Goal: Task Accomplishment & Management: Manage account settings

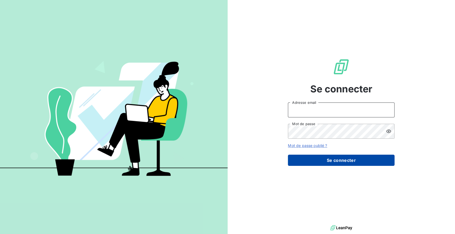
type input "[EMAIL_ADDRESS][DOMAIN_NAME]"
click at [322, 157] on button "Se connecter" at bounding box center [341, 160] width 107 height 11
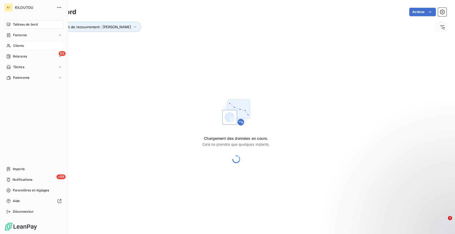
click at [23, 44] on span "Clients" at bounding box center [18, 45] width 11 height 5
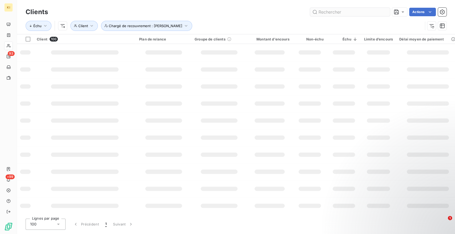
click at [352, 12] on input "text" at bounding box center [350, 12] width 80 height 9
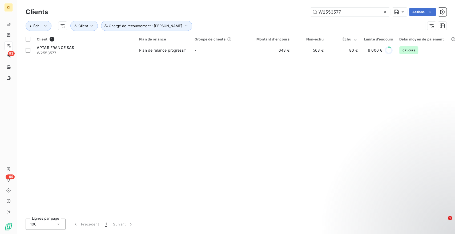
type input "W2553577"
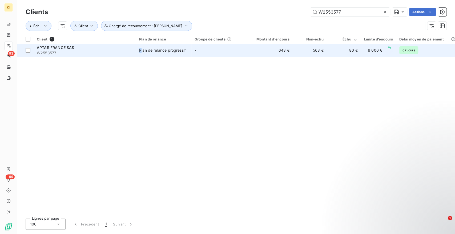
click at [140, 50] on div "Plan de relance progressif" at bounding box center [162, 50] width 47 height 5
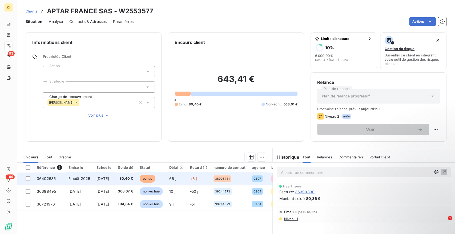
click at [133, 180] on span "80,40 €" at bounding box center [125, 178] width 15 height 5
click at [30, 178] on div at bounding box center [28, 178] width 5 height 5
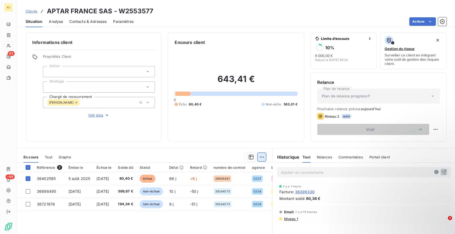
click at [257, 158] on html "KI 93 +99 Clients APTAR FRANCE SAS - W2553577 Situation Analyse Contacts & Adre…" at bounding box center [227, 117] width 455 height 234
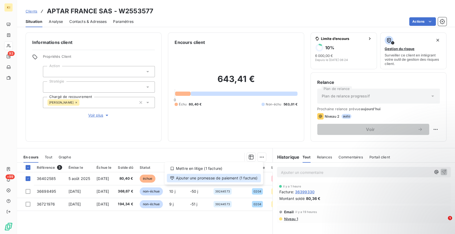
click at [216, 179] on div "Ajouter une promesse de paiement (1 facture)" at bounding box center [214, 178] width 94 height 9
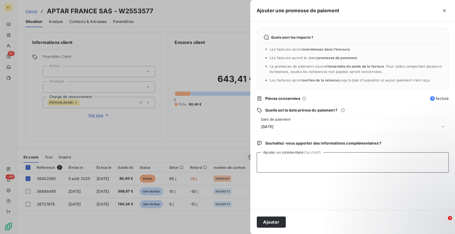
click at [315, 157] on textarea "Ajouter un commentaire (facultatif)" at bounding box center [353, 162] width 192 height 20
type textarea "r"
type textarea "en cours de lettrage"
click at [271, 125] on span "[DATE]" at bounding box center [267, 127] width 12 height 4
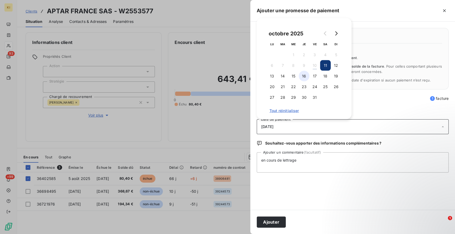
click at [301, 77] on button "16" at bounding box center [304, 76] width 11 height 11
click at [274, 224] on button "Ajouter" at bounding box center [271, 222] width 29 height 11
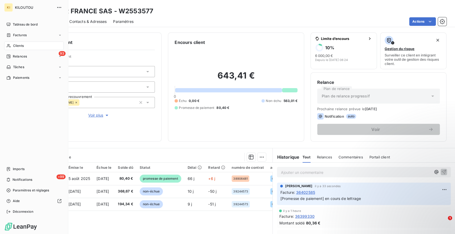
click at [23, 46] on span "Clients" at bounding box center [18, 45] width 11 height 5
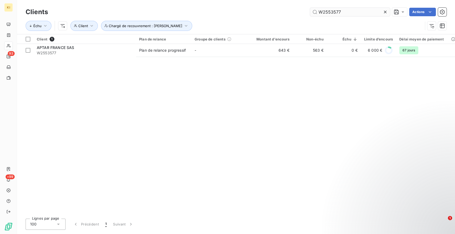
click at [385, 12] on icon at bounding box center [385, 12] width 3 height 3
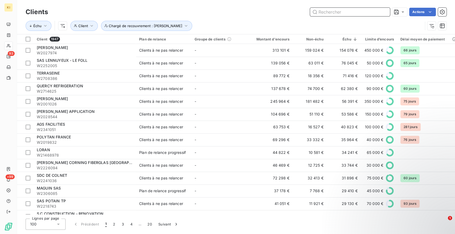
click at [352, 14] on input "text" at bounding box center [350, 12] width 80 height 9
paste input "W2212970"
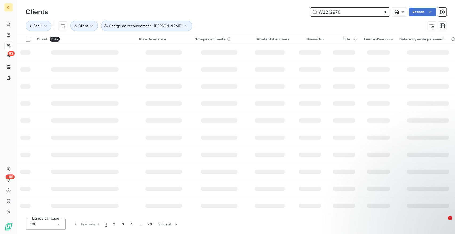
type input "W2212970"
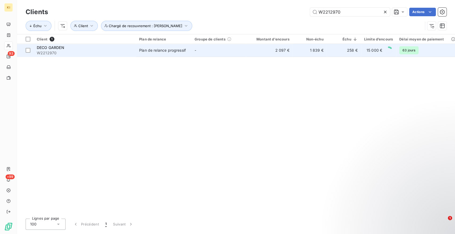
click at [242, 53] on td "-" at bounding box center [218, 50] width 55 height 13
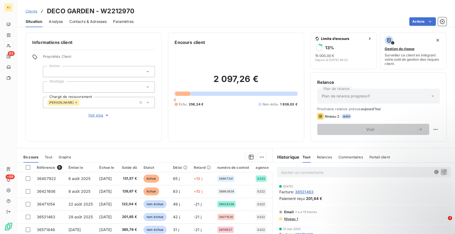
scroll to position [30, 0]
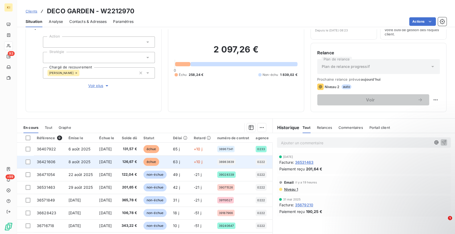
click at [26, 159] on td at bounding box center [25, 162] width 17 height 13
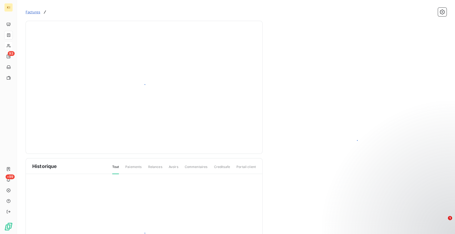
click at [26, 149] on div at bounding box center [144, 87] width 237 height 133
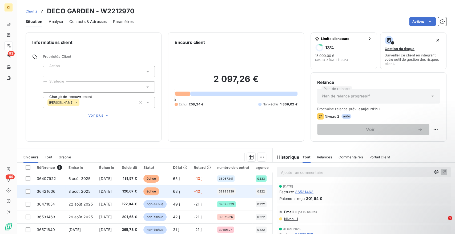
click at [29, 192] on div at bounding box center [28, 191] width 5 height 5
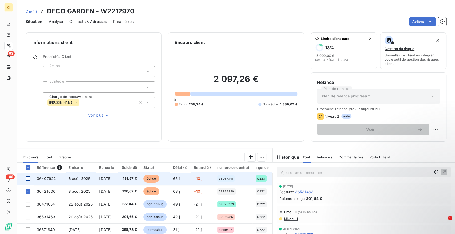
click at [27, 179] on div at bounding box center [28, 178] width 5 height 5
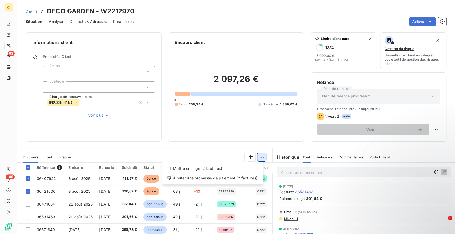
click at [259, 156] on html "KI 93 +99 Clients DECO GARDEN - W2212970 Situation Analyse Contacts & Adresses …" at bounding box center [227, 117] width 455 height 234
click at [222, 177] on div "Ajouter une promesse de paiement (2 factures)" at bounding box center [212, 178] width 97 height 9
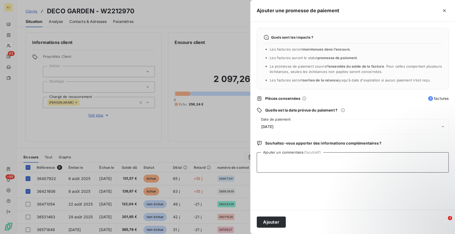
click at [283, 157] on textarea "Ajouter un commentaire (facultatif)" at bounding box center [353, 162] width 192 height 20
click at [292, 162] on textarea "cheque lettré c ejour ds [PERSON_NAME]" at bounding box center [353, 162] width 192 height 20
type textarea "cheque lettré ce jour ds [PERSON_NAME]"
click at [273, 128] on span "[DATE]" at bounding box center [267, 127] width 12 height 4
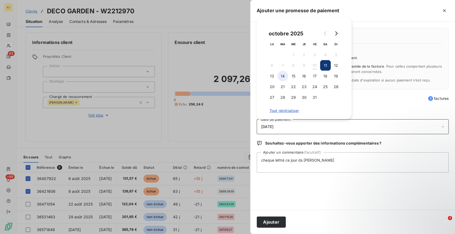
click at [278, 78] on button "14" at bounding box center [282, 76] width 11 height 11
click at [273, 223] on button "Ajouter" at bounding box center [271, 222] width 29 height 11
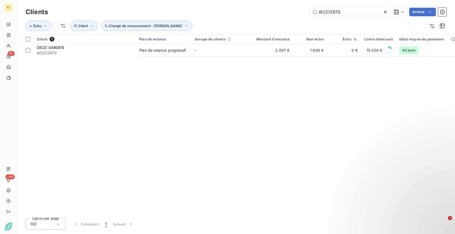
click at [384, 9] on icon at bounding box center [384, 11] width 5 height 5
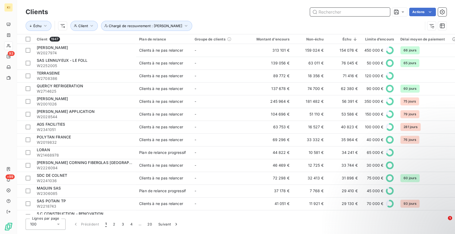
click at [349, 11] on input "text" at bounding box center [350, 12] width 80 height 9
paste input "W21539543"
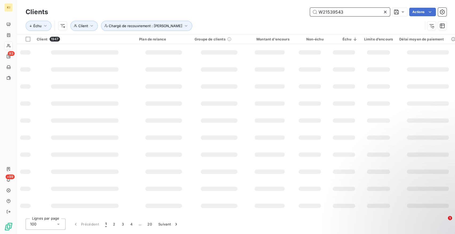
type input "W21539543"
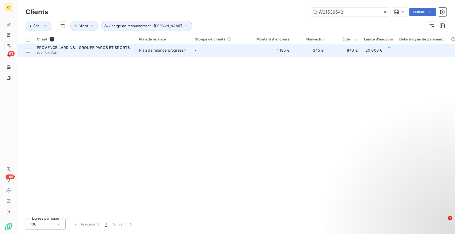
click at [157, 53] on div "Plan de relance progressif" at bounding box center [162, 50] width 47 height 5
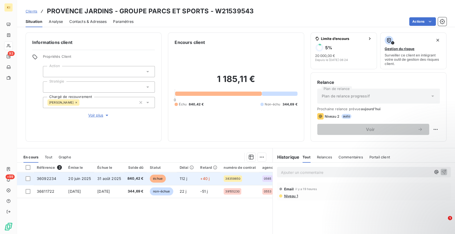
click at [30, 179] on td at bounding box center [25, 178] width 17 height 13
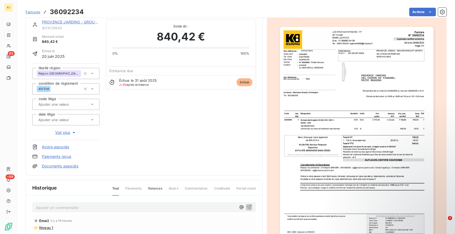
scroll to position [60, 0]
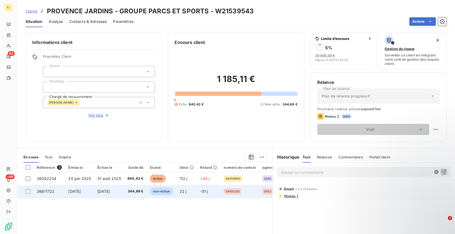
click at [105, 190] on span "[DATE]" at bounding box center [103, 191] width 13 height 5
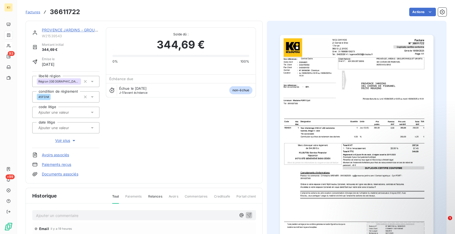
click at [51, 31] on link "PROVENCE JARDINS - GROUPE PARCS ET SPORTS" at bounding box center [88, 30] width 93 height 5
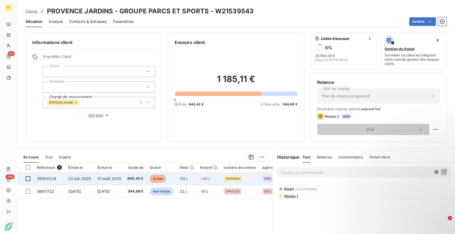
click at [28, 179] on div at bounding box center [28, 178] width 5 height 5
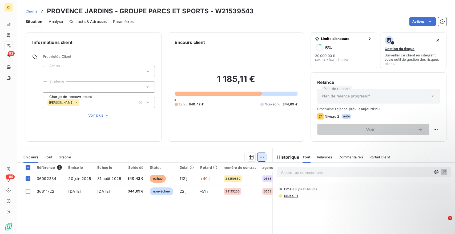
click at [261, 158] on html "KI 93 +99 Clients PROVENCE JARDINS - GROUPE PARCS ET SPORTS - W21539543 Situati…" at bounding box center [227, 117] width 455 height 234
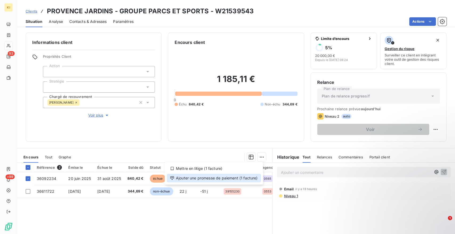
click at [214, 179] on div "Ajouter une promesse de paiement (1 facture)" at bounding box center [214, 178] width 94 height 9
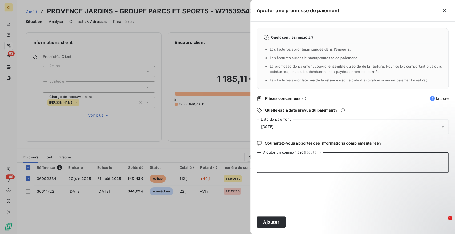
click at [318, 171] on textarea "Ajouter un commentaire (facultatif)" at bounding box center [353, 162] width 192 height 20
click at [300, 160] on textarea "reglée le 009/10 par viement" at bounding box center [353, 162] width 192 height 20
click at [268, 162] on textarea "reglée le 009/10 par virement" at bounding box center [353, 162] width 192 height 20
click at [267, 162] on textarea "reglée le 009/10 par virement" at bounding box center [353, 162] width 192 height 20
click at [265, 162] on textarea "reglée le 009/10 par virement" at bounding box center [353, 162] width 192 height 20
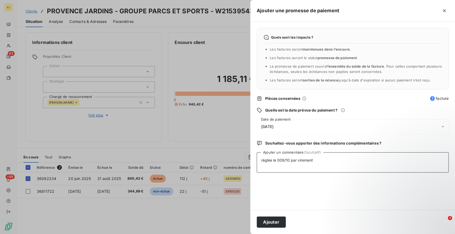
click at [281, 162] on textarea "réglée le 009/10 par virement" at bounding box center [353, 162] width 192 height 20
type textarea "réglée le 09/10 par virement"
click at [269, 128] on span "[DATE]" at bounding box center [267, 127] width 12 height 4
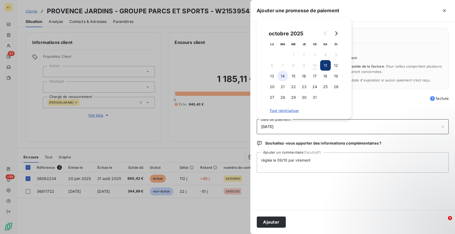
click at [281, 78] on button "14" at bounding box center [282, 76] width 11 height 11
click at [290, 77] on button "15" at bounding box center [293, 76] width 11 height 11
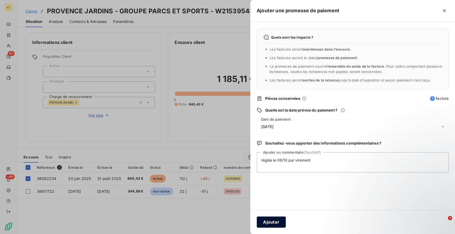
click at [273, 224] on button "Ajouter" at bounding box center [271, 222] width 29 height 11
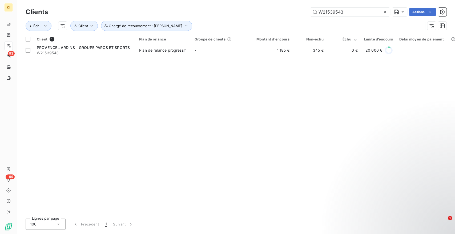
click at [386, 14] on icon at bounding box center [384, 11] width 5 height 5
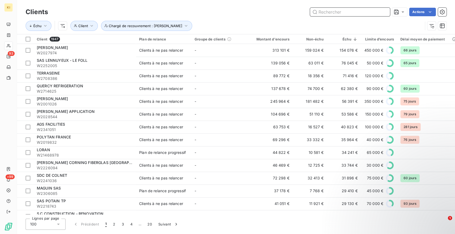
click at [350, 12] on input "text" at bounding box center [350, 12] width 80 height 9
paste input "W2249416"
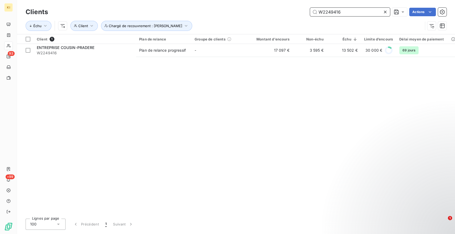
type input "W2249416"
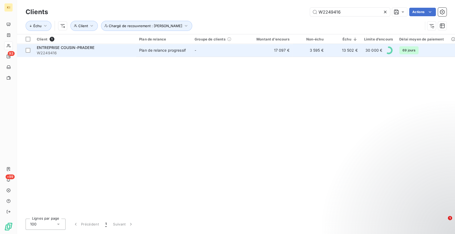
click at [180, 47] on td "Plan de relance progressif" at bounding box center [163, 50] width 55 height 13
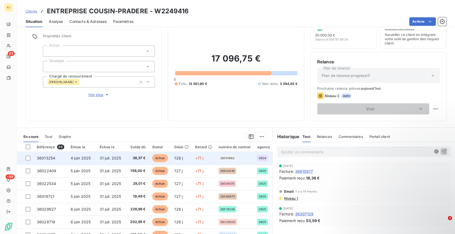
scroll to position [47, 0]
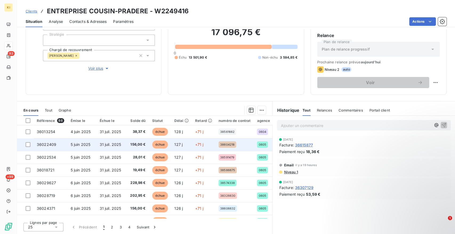
drag, startPoint x: 28, startPoint y: 132, endPoint x: 29, endPoint y: 141, distance: 9.4
click at [28, 132] on div at bounding box center [28, 132] width 5 height 5
click at [30, 144] on div at bounding box center [28, 144] width 5 height 5
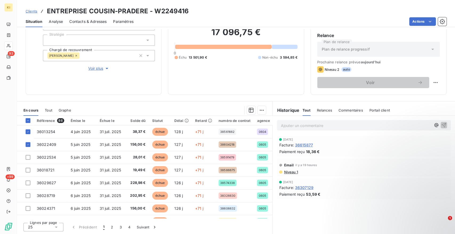
click at [27, 123] on th at bounding box center [25, 121] width 17 height 10
click at [27, 122] on div at bounding box center [28, 120] width 5 height 5
click at [27, 121] on icon at bounding box center [27, 120] width 3 height 3
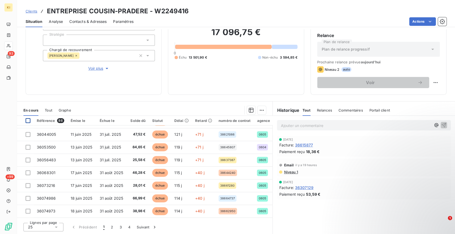
scroll to position [229, 0]
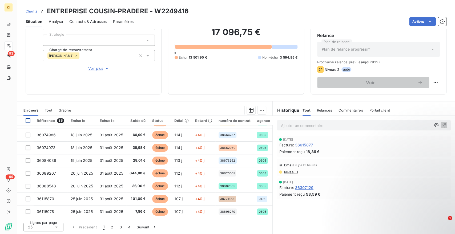
click at [53, 228] on div "25" at bounding box center [43, 227] width 40 height 9
click at [31, 217] on div at bounding box center [29, 217] width 5 height 5
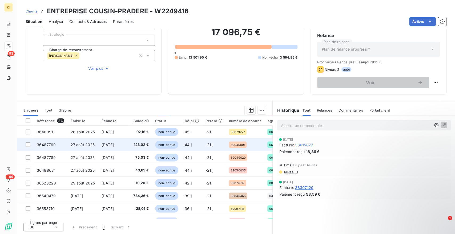
scroll to position [711, 0]
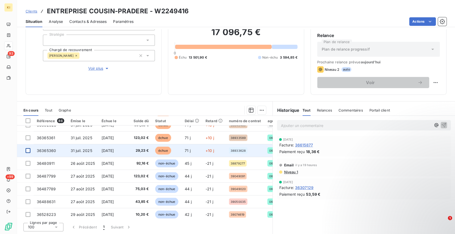
click at [26, 150] on div at bounding box center [28, 150] width 5 height 5
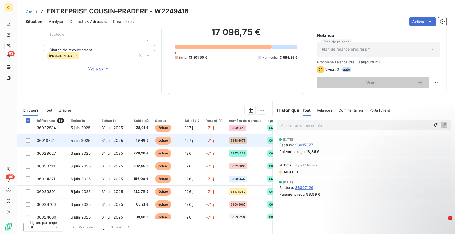
scroll to position [0, 0]
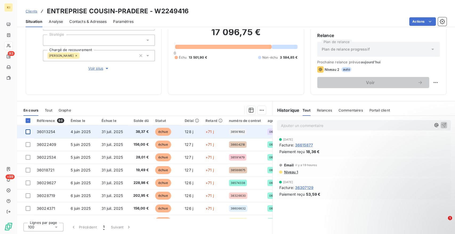
click at [27, 134] on td at bounding box center [25, 132] width 17 height 13
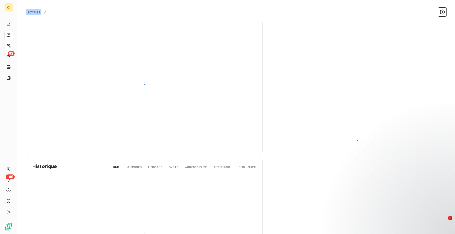
click at [26, 133] on div "Historique Tout Paiements Relances Avoirs Commentaires Creditsafe Portail client" at bounding box center [144, 151] width 237 height 261
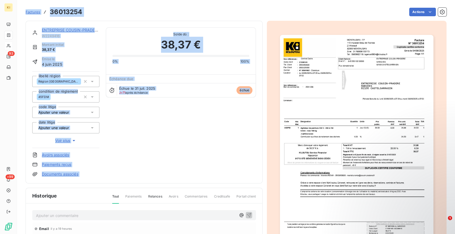
click at [122, 42] on div "38,37 €" at bounding box center [180, 45] width 137 height 16
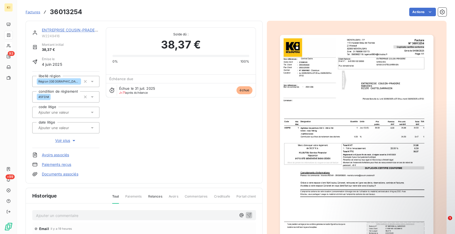
click at [30, 11] on span "Factures" at bounding box center [33, 12] width 15 height 4
click at [64, 30] on link "ENTREPRISE COUSIN-PRADERE" at bounding box center [71, 30] width 58 height 5
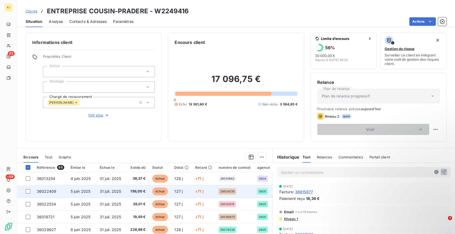
drag, startPoint x: 28, startPoint y: 179, endPoint x: 30, endPoint y: 186, distance: 8.0
click at [28, 179] on div at bounding box center [28, 178] width 5 height 5
click at [29, 193] on div at bounding box center [28, 191] width 5 height 5
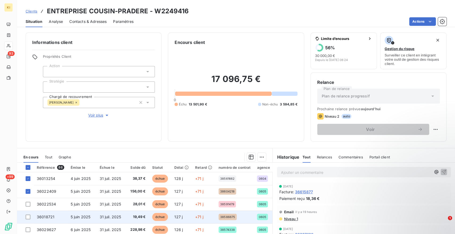
drag, startPoint x: 27, startPoint y: 204, endPoint x: 28, endPoint y: 221, distance: 16.5
click at [27, 205] on div at bounding box center [28, 204] width 5 height 5
click at [28, 222] on td at bounding box center [25, 217] width 17 height 13
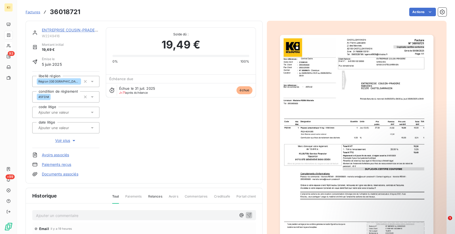
click at [31, 13] on span "Factures" at bounding box center [33, 12] width 15 height 4
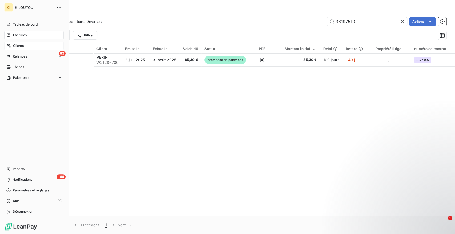
click at [25, 46] on div "Clients" at bounding box center [33, 46] width 59 height 9
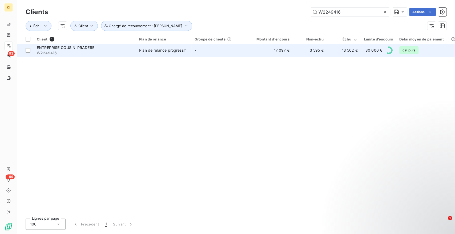
click at [83, 49] on span "ENTREPRISE COUSIN-PRADERE" at bounding box center [66, 47] width 58 height 5
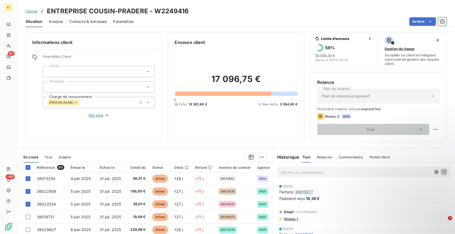
scroll to position [47, 0]
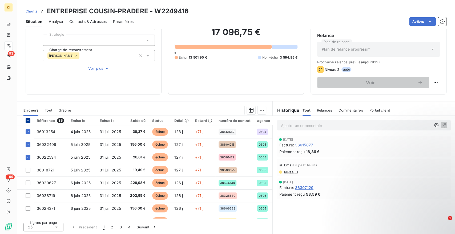
click at [28, 119] on icon at bounding box center [27, 120] width 3 height 3
click at [29, 120] on icon at bounding box center [27, 120] width 3 height 3
click at [29, 121] on icon at bounding box center [27, 120] width 3 height 3
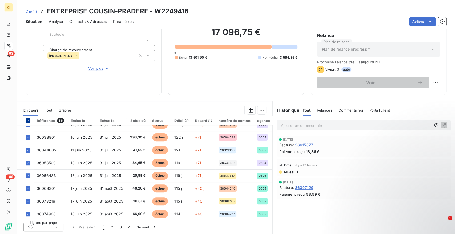
scroll to position [229, 0]
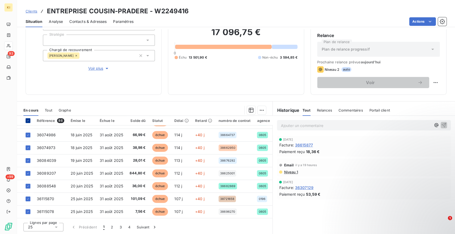
click at [54, 228] on icon at bounding box center [56, 227] width 5 height 5
drag, startPoint x: 31, startPoint y: 217, endPoint x: 36, endPoint y: 216, distance: 4.7
click at [31, 217] on div at bounding box center [29, 217] width 5 height 5
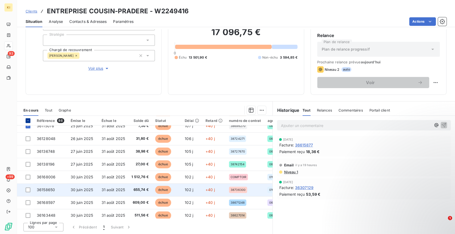
scroll to position [318, 0]
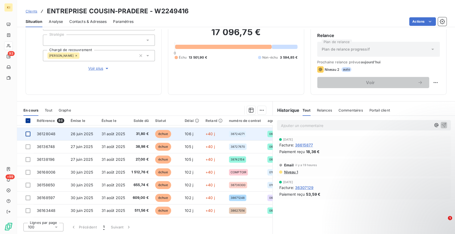
click at [27, 135] on div at bounding box center [28, 134] width 5 height 5
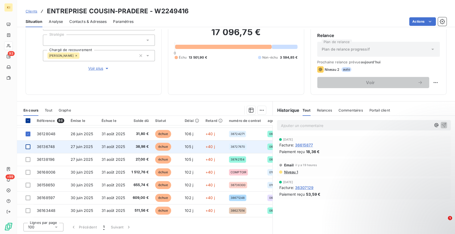
click at [27, 146] on div at bounding box center [28, 146] width 5 height 5
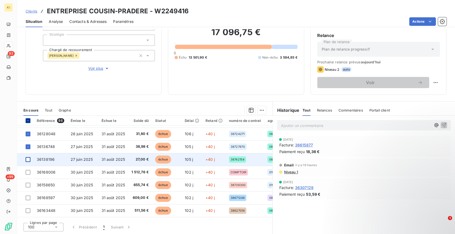
click at [27, 158] on div at bounding box center [28, 159] width 5 height 5
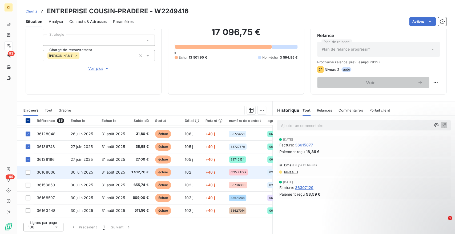
drag, startPoint x: 28, startPoint y: 166, endPoint x: 27, endPoint y: 169, distance: 3.0
click at [27, 166] on td at bounding box center [25, 172] width 17 height 13
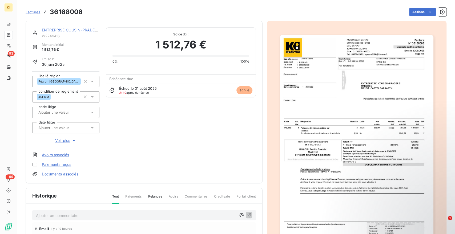
click at [49, 31] on link "ENTREPRISE COUSIN-PRADERE" at bounding box center [71, 30] width 58 height 5
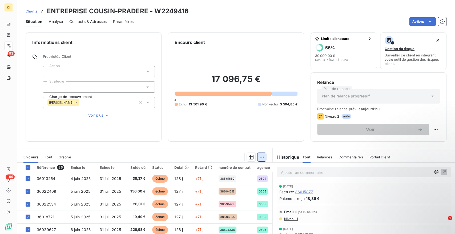
click at [258, 159] on html "KI 93 +99 Clients ENTREPRISE COUSIN-PRADERE - W2249416 Situation Analyse Contac…" at bounding box center [227, 117] width 455 height 234
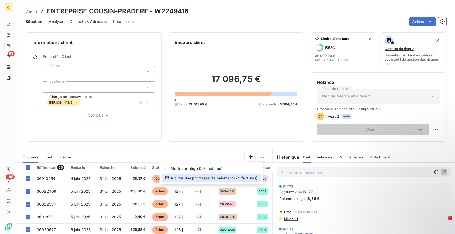
click at [202, 177] on div "Ajouter une promesse de paiement (29 factures)" at bounding box center [211, 178] width 99 height 9
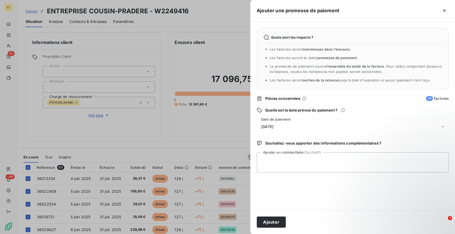
click at [273, 125] on span "[DATE]" at bounding box center [267, 127] width 12 height 4
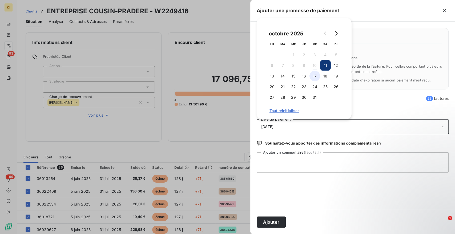
click at [312, 78] on button "17" at bounding box center [314, 76] width 11 height 11
click at [304, 76] on button "16" at bounding box center [304, 76] width 11 height 11
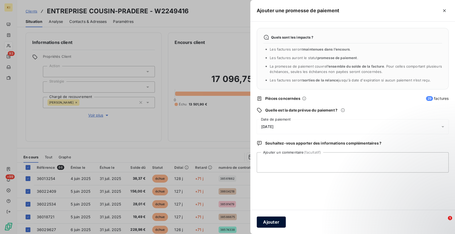
click at [268, 220] on button "Ajouter" at bounding box center [271, 222] width 29 height 11
click at [274, 161] on textarea "Ajouter un commentaire (facultatif)" at bounding box center [353, 162] width 192 height 20
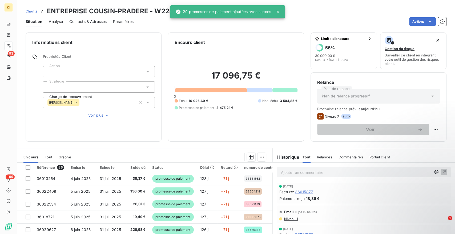
click at [284, 170] on p "Ajouter un commentaire ﻿" at bounding box center [356, 172] width 150 height 7
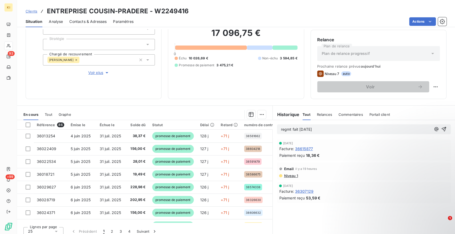
scroll to position [47, 0]
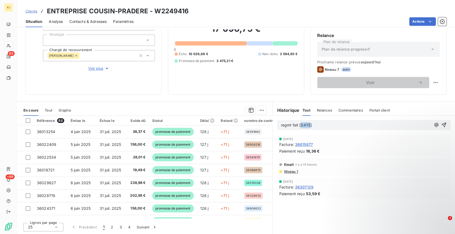
drag, startPoint x: 297, startPoint y: 126, endPoint x: 325, endPoint y: 126, distance: 27.2
click at [321, 127] on p "regmt fait [DATE]" at bounding box center [356, 125] width 150 height 6
click at [441, 126] on icon "button" at bounding box center [443, 124] width 5 height 5
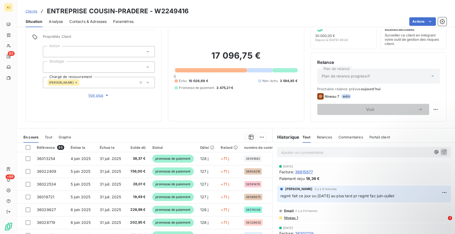
scroll to position [0, 0]
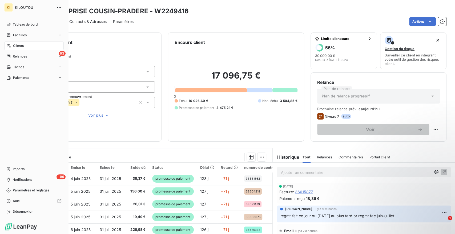
click at [20, 46] on span "Clients" at bounding box center [18, 45] width 11 height 5
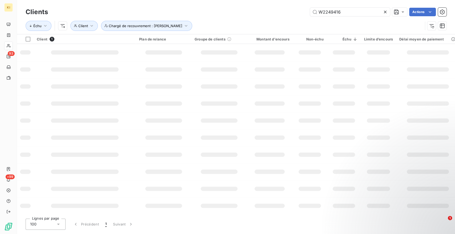
click at [385, 13] on icon at bounding box center [384, 11] width 5 height 5
click at [379, 11] on input "text" at bounding box center [350, 12] width 80 height 9
click at [361, 12] on input "text" at bounding box center [350, 12] width 80 height 9
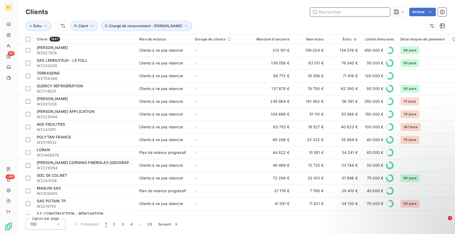
paste input "W21091485"
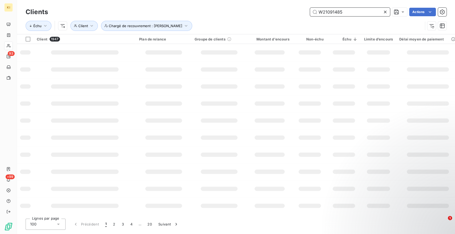
type input "W21091485"
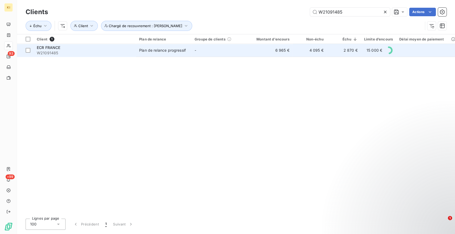
click at [173, 50] on div "Plan de relance progressif" at bounding box center [162, 50] width 47 height 5
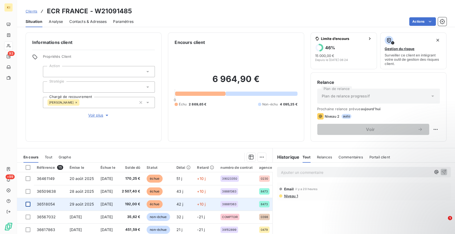
click at [28, 202] on div at bounding box center [28, 204] width 5 height 5
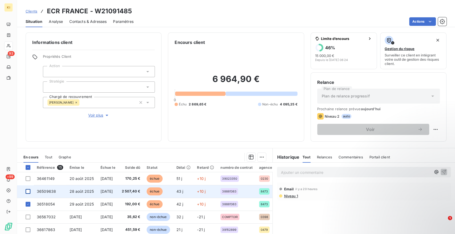
click at [27, 192] on div at bounding box center [28, 191] width 5 height 5
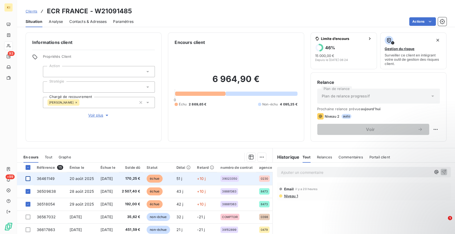
click at [27, 178] on div at bounding box center [28, 178] width 5 height 5
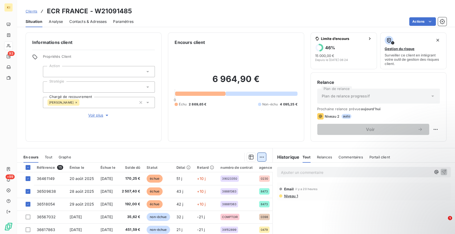
click at [262, 157] on html "KI 93 +99 Clients ECR [GEOGRAPHIC_DATA] - W21091485 Situation Analyse Contacts …" at bounding box center [227, 117] width 455 height 234
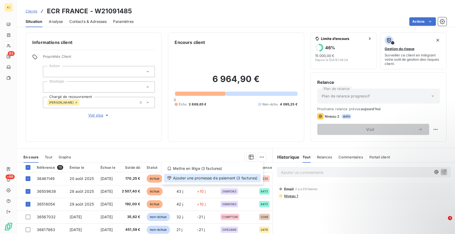
click at [220, 177] on div "Ajouter une promesse de paiement (3 factures)" at bounding box center [212, 178] width 97 height 9
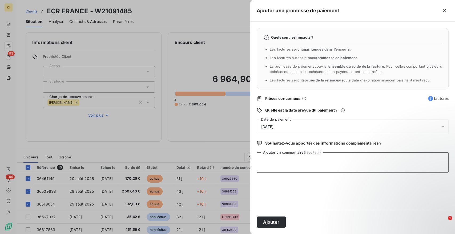
drag, startPoint x: 285, startPoint y: 164, endPoint x: 282, endPoint y: 161, distance: 4.4
click at [286, 164] on textarea "Ajouter un commentaire (facultatif)" at bounding box center [353, 162] width 192 height 20
type textarea "r"
type textarea "traite recue ce jour"
click at [312, 125] on div "[DATE]" at bounding box center [353, 126] width 192 height 15
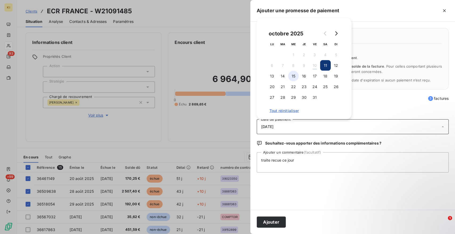
click at [292, 77] on button "15" at bounding box center [293, 76] width 11 height 11
click at [273, 222] on button "Ajouter" at bounding box center [271, 222] width 29 height 11
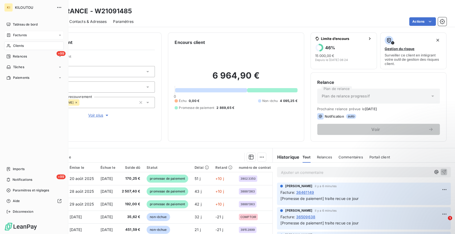
click at [22, 37] on span "Factures" at bounding box center [20, 35] width 14 height 5
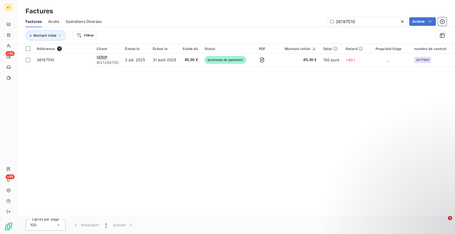
click at [401, 23] on icon at bounding box center [401, 21] width 5 height 5
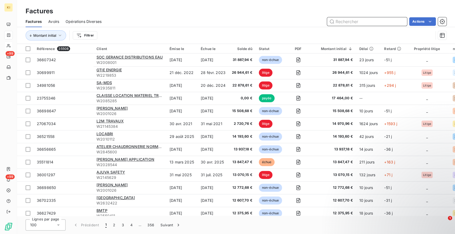
click at [401, 23] on input "text" at bounding box center [367, 21] width 80 height 9
paste input "36446925"
type input "36446925"
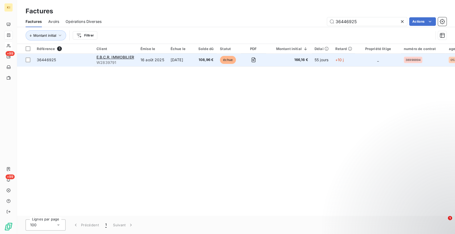
click at [168, 63] on td "[DATE]" at bounding box center [181, 60] width 28 height 13
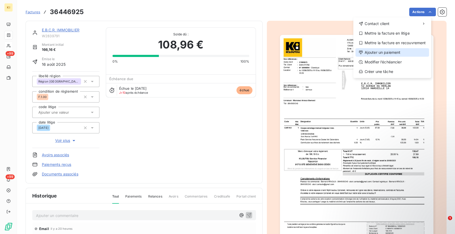
click at [386, 51] on div "Ajouter un paiement" at bounding box center [392, 52] width 74 height 9
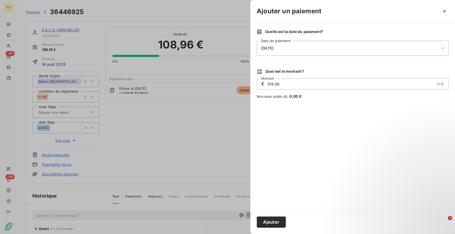
click at [279, 51] on div "[DATE]" at bounding box center [353, 48] width 192 height 15
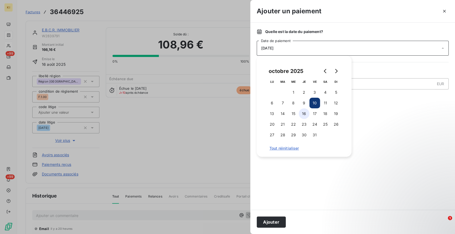
click at [300, 114] on button "16" at bounding box center [304, 113] width 11 height 11
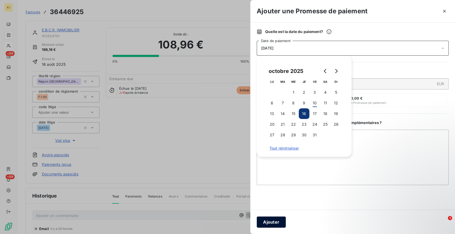
click at [272, 221] on button "Ajouter" at bounding box center [271, 222] width 29 height 11
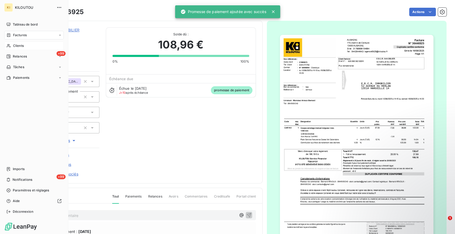
click at [20, 36] on span "Factures" at bounding box center [20, 35] width 14 height 5
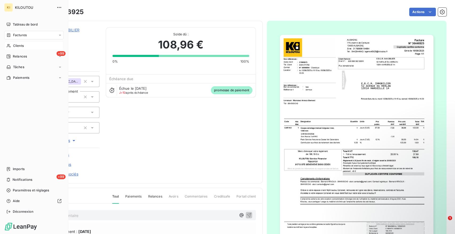
click at [30, 35] on div "Factures" at bounding box center [33, 35] width 59 height 9
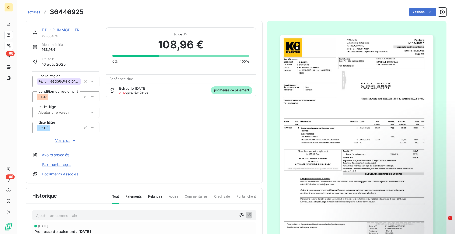
click at [30, 12] on span "Factures" at bounding box center [33, 12] width 15 height 4
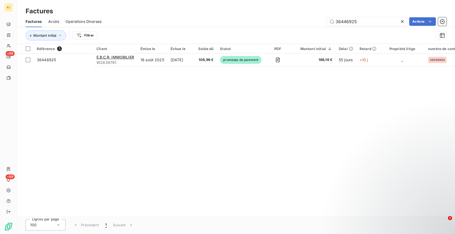
click at [401, 21] on icon at bounding box center [401, 21] width 5 height 5
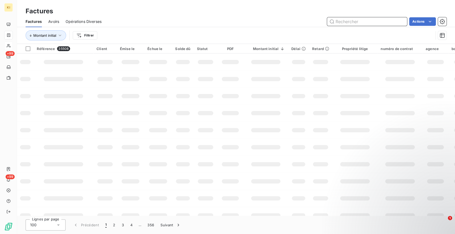
click at [401, 21] on input "text" at bounding box center [367, 21] width 80 height 9
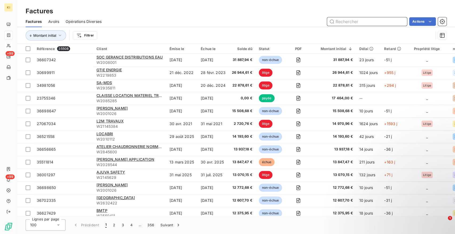
paste input "36754019"
type input "36754019"
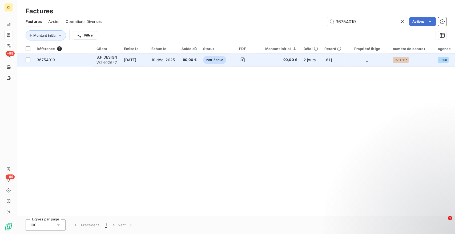
click at [276, 64] on td "90,00 €" at bounding box center [278, 60] width 45 height 13
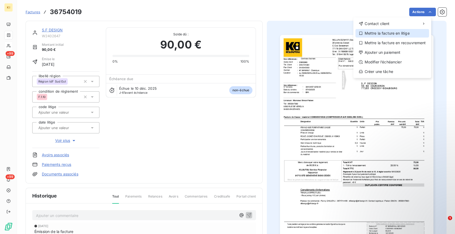
click at [394, 33] on div "Mettre la facture en litige" at bounding box center [392, 33] width 74 height 9
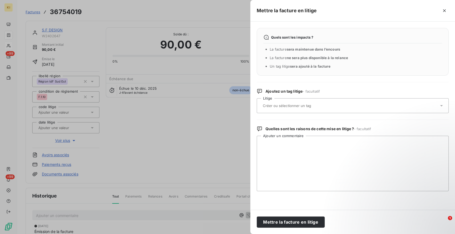
click at [296, 103] on input "text" at bounding box center [301, 105] width 78 height 5
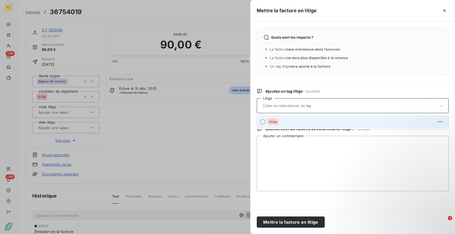
click at [284, 117] on li "Litige" at bounding box center [353, 121] width 192 height 13
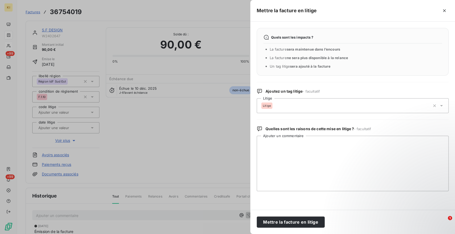
click at [286, 109] on div "Litige" at bounding box center [345, 105] width 169 height 13
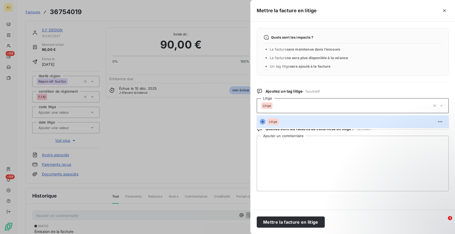
click at [286, 109] on div "Litige" at bounding box center [345, 105] width 169 height 13
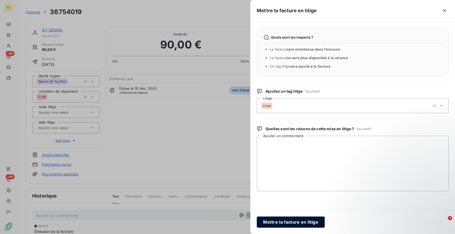
click at [290, 219] on button "Mettre la facture en litige" at bounding box center [291, 222] width 68 height 11
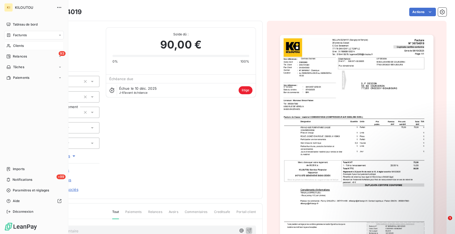
click at [20, 47] on span "Clients" at bounding box center [18, 45] width 11 height 5
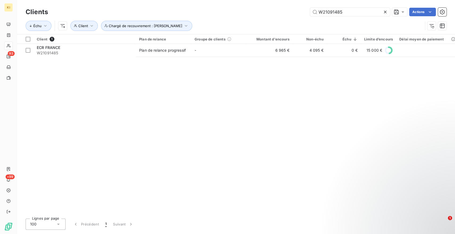
click at [383, 11] on icon at bounding box center [384, 11] width 5 height 5
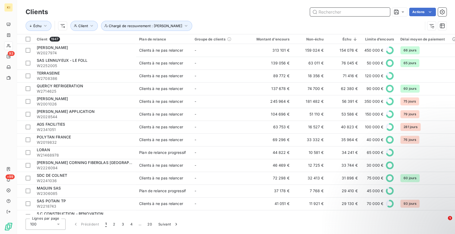
click at [322, 14] on input "text" at bounding box center [350, 12] width 80 height 9
paste input "W2073105"
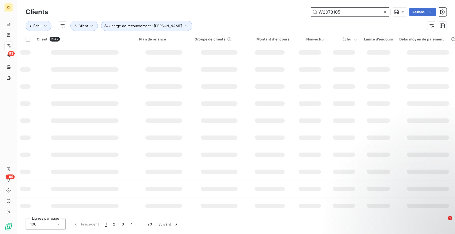
type input "W2073105"
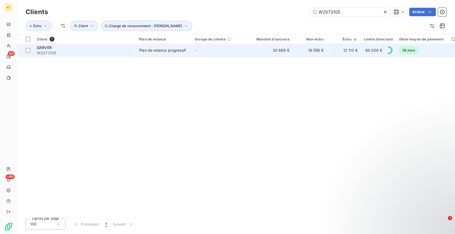
click at [184, 54] on td "Plan de relance progressif" at bounding box center [163, 50] width 55 height 13
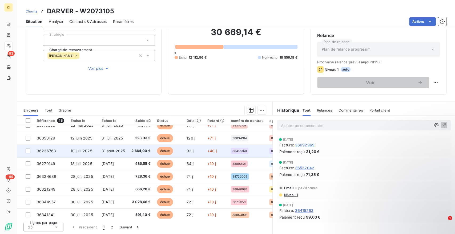
scroll to position [30, 0]
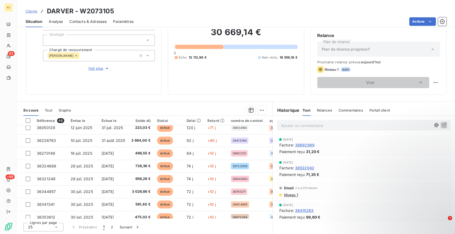
click at [53, 228] on div "25" at bounding box center [43, 227] width 40 height 9
click at [38, 215] on span "100" at bounding box center [37, 217] width 6 height 5
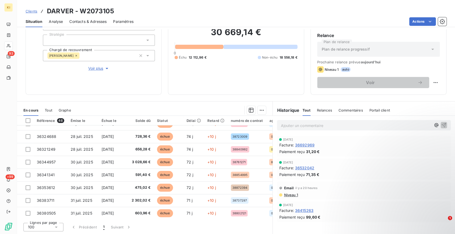
scroll to position [0, 0]
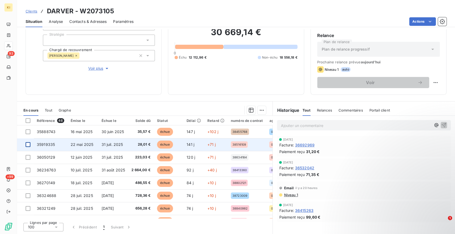
click at [26, 143] on div at bounding box center [28, 144] width 5 height 5
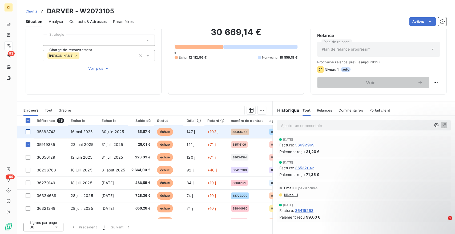
click at [29, 132] on div at bounding box center [28, 132] width 5 height 5
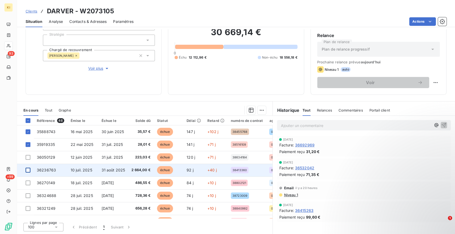
click at [28, 169] on div at bounding box center [28, 170] width 5 height 5
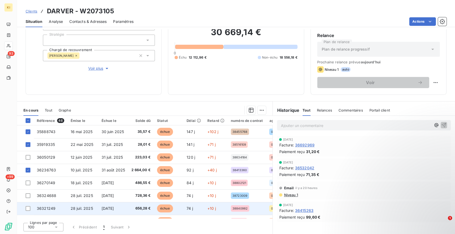
click at [28, 206] on div at bounding box center [28, 208] width 5 height 5
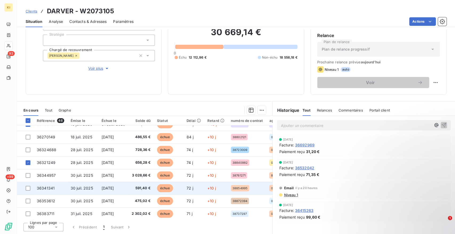
scroll to position [59, 0]
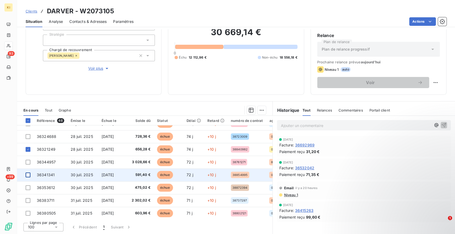
click at [28, 174] on div at bounding box center [28, 175] width 5 height 5
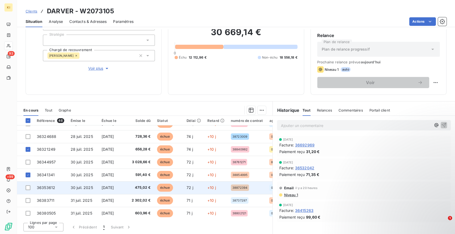
click at [28, 187] on div at bounding box center [28, 187] width 5 height 5
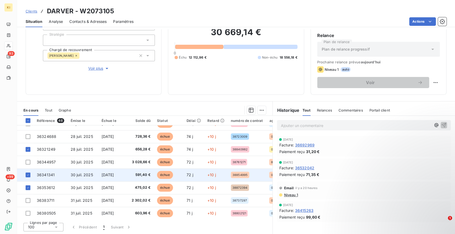
scroll to position [89, 0]
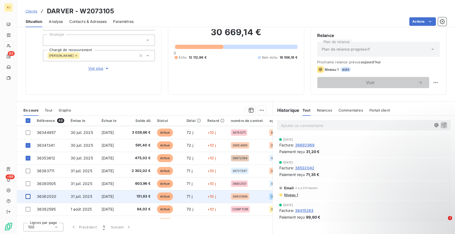
click at [30, 196] on div at bounding box center [28, 196] width 5 height 5
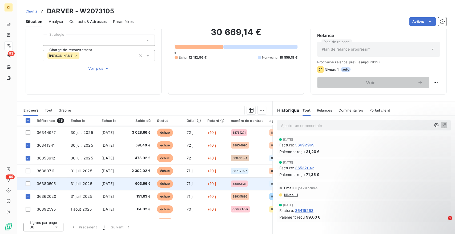
drag, startPoint x: 29, startPoint y: 171, endPoint x: 45, endPoint y: 179, distance: 17.4
click at [29, 171] on div at bounding box center [28, 171] width 5 height 5
click at [27, 183] on div at bounding box center [28, 183] width 5 height 5
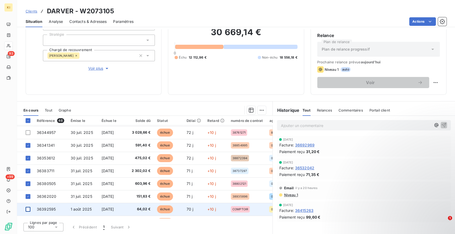
click at [28, 207] on div at bounding box center [28, 209] width 5 height 5
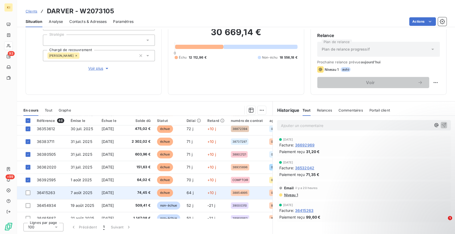
scroll to position [118, 0]
click at [27, 190] on div at bounding box center [28, 192] width 5 height 5
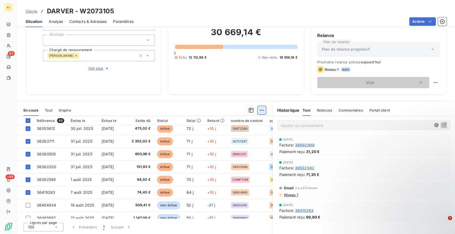
click at [256, 112] on html "KI 93 +99 Clients DARVER - W2073105 Situation Analyse Contacts & Adresses Param…" at bounding box center [227, 117] width 455 height 234
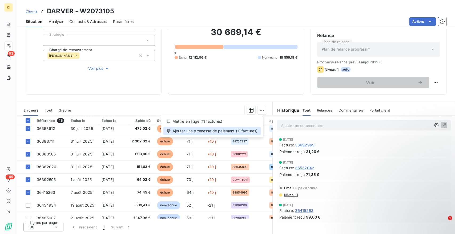
click at [215, 130] on div "Ajouter une promesse de paiement (11 factures)" at bounding box center [212, 131] width 98 height 9
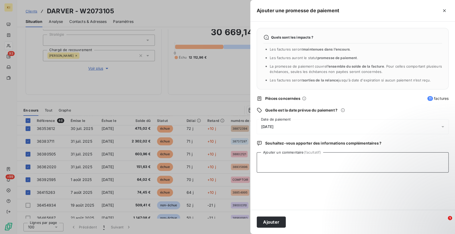
click at [288, 157] on textarea "Ajouter un commentaire (facultatif)" at bounding box center [353, 162] width 192 height 20
click at [271, 159] on textarea "regmet fait hiet" at bounding box center [353, 162] width 192 height 20
click at [286, 160] on textarea "regmt fait hiet" at bounding box center [353, 162] width 192 height 20
type textarea "regmt fait [DATE]"
click at [273, 128] on span "[DATE]" at bounding box center [267, 127] width 12 height 4
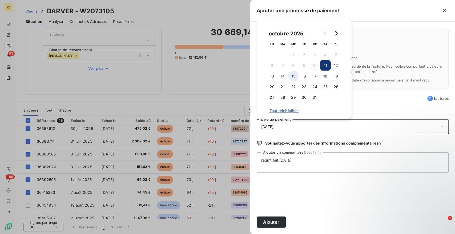
click at [294, 78] on button "15" at bounding box center [293, 76] width 11 height 11
click at [301, 78] on button "16" at bounding box center [304, 76] width 11 height 11
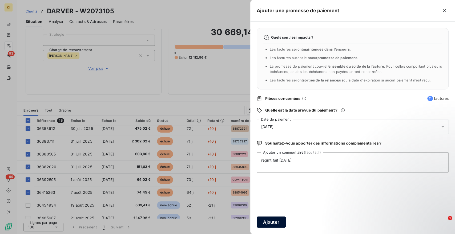
click at [264, 221] on button "Ajouter" at bounding box center [271, 222] width 29 height 11
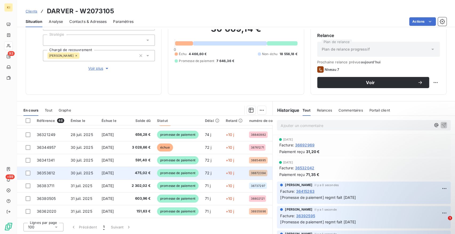
scroll to position [30, 0]
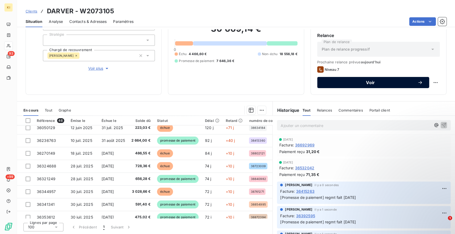
click at [346, 84] on span "Voir" at bounding box center [371, 82] width 94 height 4
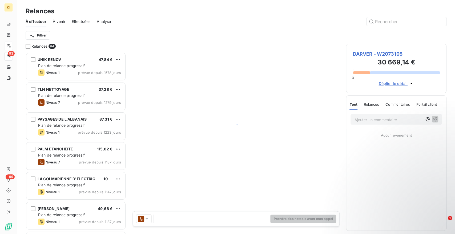
scroll to position [177, 96]
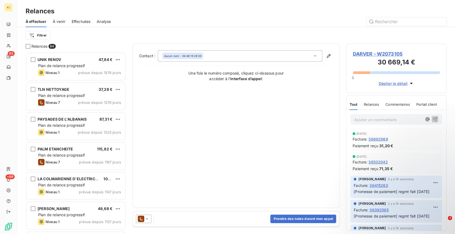
click at [176, 217] on div "Prendre des notes durant mon appel" at bounding box center [236, 219] width 207 height 15
click at [164, 221] on div "Prendre des notes durant mon appel" at bounding box center [236, 219] width 207 height 15
click at [313, 221] on button "Prendre des notes durant mon appel" at bounding box center [303, 219] width 66 height 9
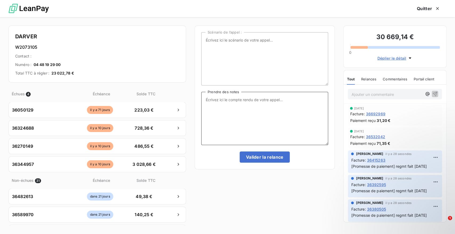
click at [218, 107] on textarea "Prendre des notes" at bounding box center [264, 118] width 127 height 53
type textarea "regmt fait [DATE]"
click at [266, 161] on button "Valider la relance" at bounding box center [265, 157] width 50 height 11
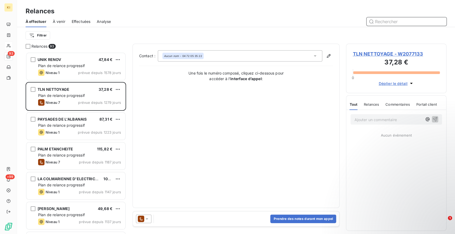
click at [74, 21] on span "Effectuées" at bounding box center [81, 21] width 19 height 5
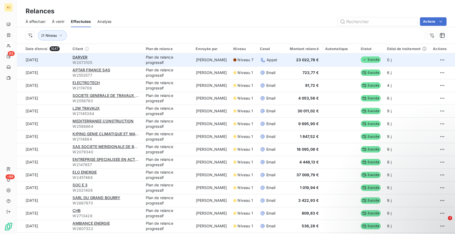
drag, startPoint x: 78, startPoint y: 57, endPoint x: 88, endPoint y: 63, distance: 11.4
click at [78, 57] on span "DARVER" at bounding box center [79, 57] width 15 height 5
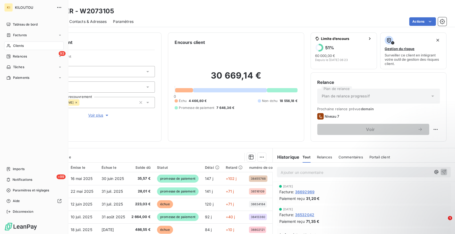
click at [16, 47] on span "Clients" at bounding box center [18, 45] width 11 height 5
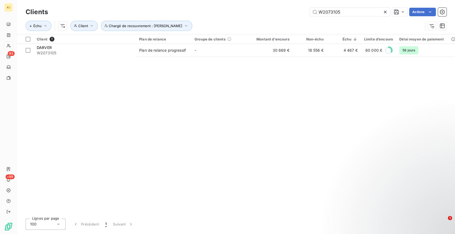
click at [384, 12] on icon at bounding box center [384, 11] width 5 height 5
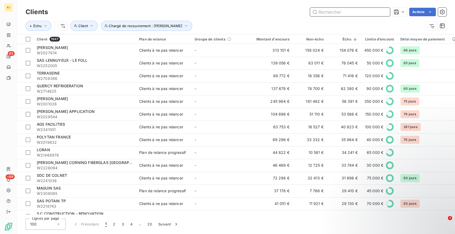
click at [333, 13] on input "text" at bounding box center [350, 12] width 80 height 9
paste input "W2955724"
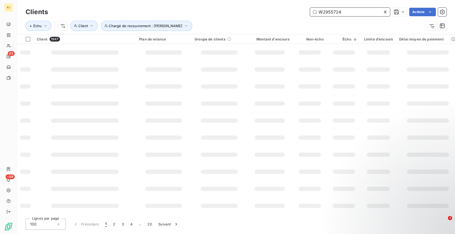
type input "W2955724"
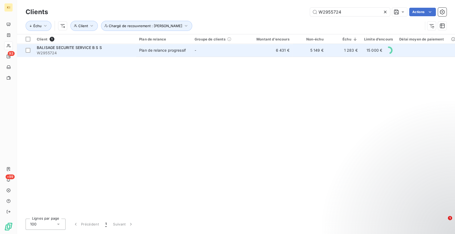
click at [158, 51] on div "Plan de relance progressif" at bounding box center [162, 50] width 47 height 5
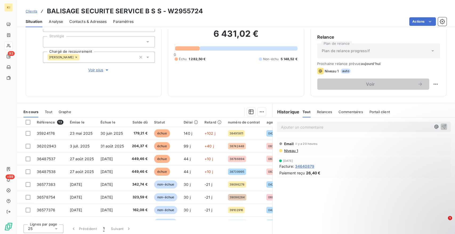
scroll to position [47, 0]
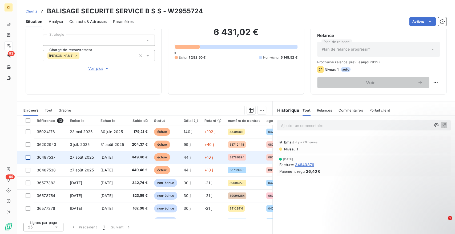
click at [27, 155] on div at bounding box center [28, 157] width 5 height 5
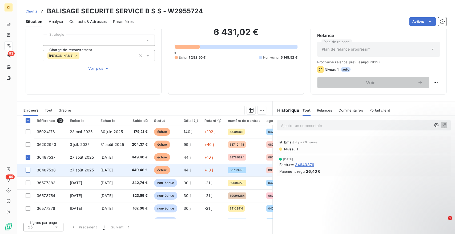
click at [28, 168] on div at bounding box center [28, 170] width 5 height 5
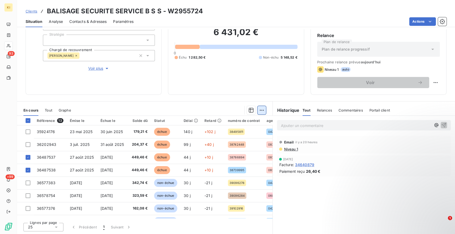
click at [259, 110] on html "KI 93 +99 Clients BALISAGE SECURITE SERVICE B S S - W2955724 Situation Analyse …" at bounding box center [227, 117] width 455 height 234
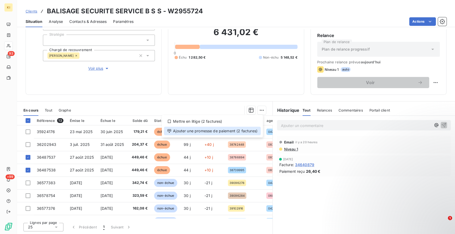
click at [211, 130] on div "Ajouter une promesse de paiement (2 factures)" at bounding box center [212, 131] width 97 height 9
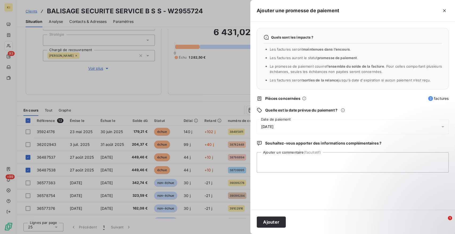
click at [271, 127] on span "[DATE]" at bounding box center [267, 127] width 12 height 4
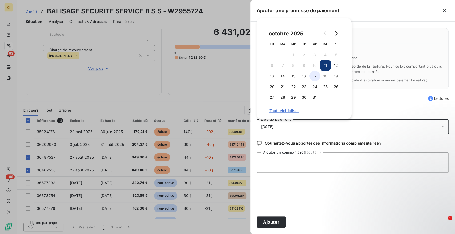
click at [313, 78] on button "17" at bounding box center [314, 76] width 11 height 11
click at [269, 222] on button "Ajouter" at bounding box center [271, 222] width 29 height 11
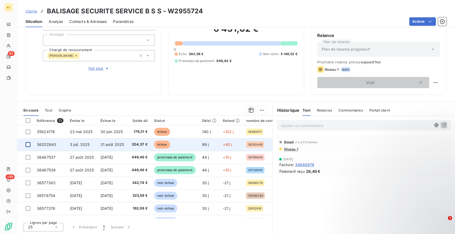
click at [27, 144] on div at bounding box center [28, 144] width 5 height 5
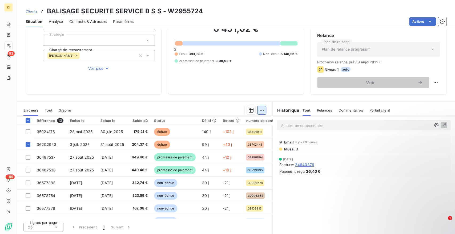
click at [260, 108] on html "KI 93 +99 Clients BALISAGE SECURITE SERVICE B S S - W2955724 Situation Analyse …" at bounding box center [227, 117] width 455 height 234
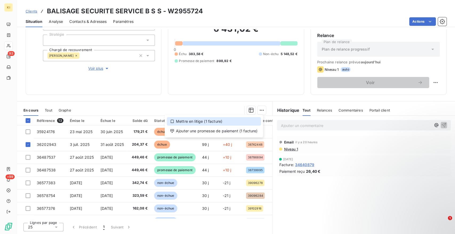
click at [193, 123] on div "Mettre en litige (1 facture)" at bounding box center [214, 121] width 94 height 9
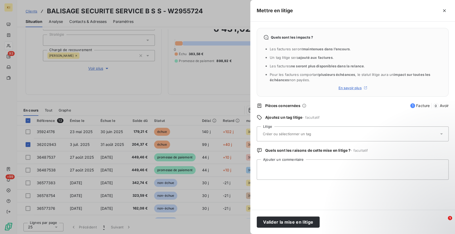
click at [284, 136] on input "text" at bounding box center [301, 134] width 78 height 5
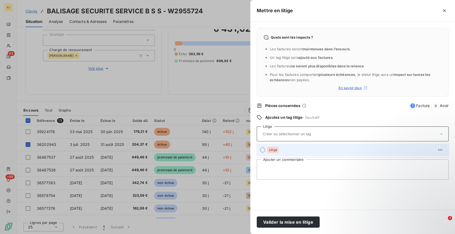
click at [274, 154] on div "Litige" at bounding box center [355, 150] width 177 height 9
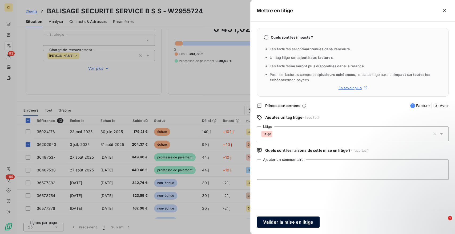
click at [287, 223] on button "Valider la mise en litige" at bounding box center [288, 222] width 63 height 11
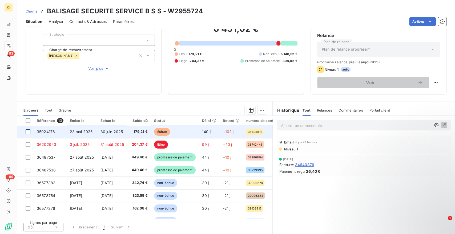
click at [30, 132] on div at bounding box center [28, 132] width 5 height 5
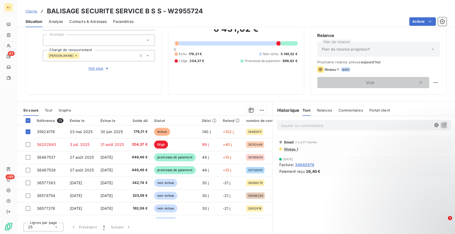
click at [253, 112] on div at bounding box center [172, 110] width 189 height 9
click at [251, 112] on icon "button" at bounding box center [250, 110] width 5 height 5
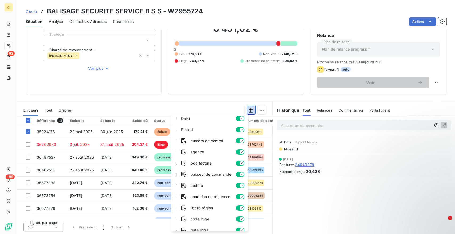
scroll to position [62, 0]
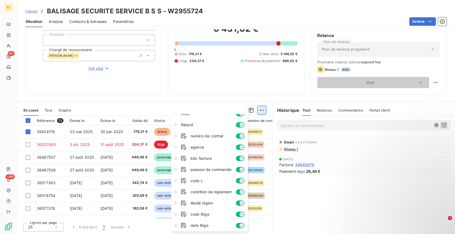
click at [257, 112] on html "KI 93 +99 Clients BALISAGE SECURITE SERVICE B S S - W2955724 Situation Analyse …" at bounding box center [227, 117] width 455 height 234
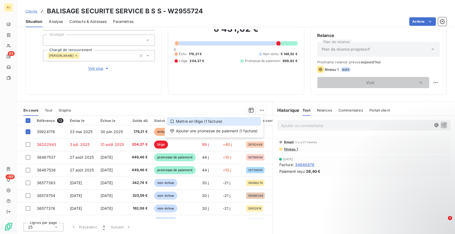
click at [182, 122] on div "Mettre en litige (1 facture)" at bounding box center [214, 121] width 94 height 9
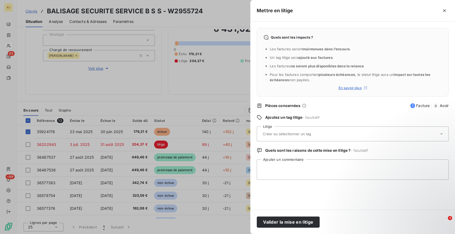
click at [269, 134] on input "text" at bounding box center [301, 134] width 78 height 5
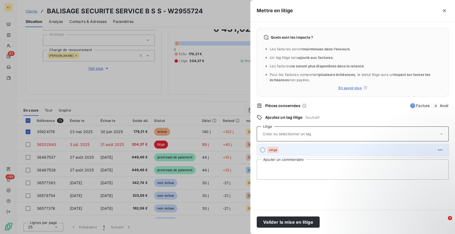
click at [267, 149] on div "Litige" at bounding box center [272, 150] width 11 height 6
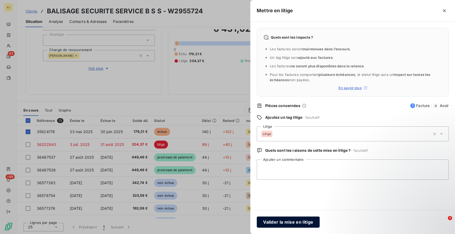
click at [307, 223] on button "Valider la mise en litige" at bounding box center [288, 222] width 63 height 11
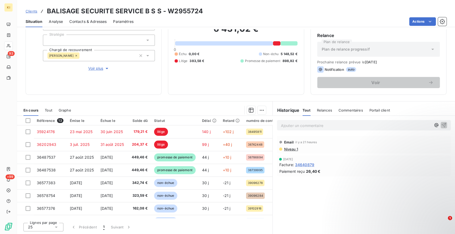
click at [34, 11] on span "Clients" at bounding box center [32, 11] width 12 height 4
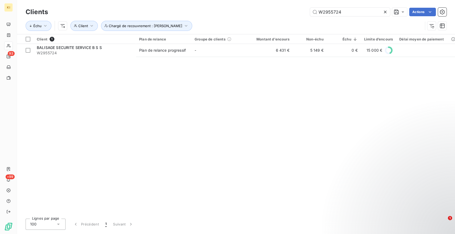
click at [386, 12] on icon at bounding box center [384, 11] width 5 height 5
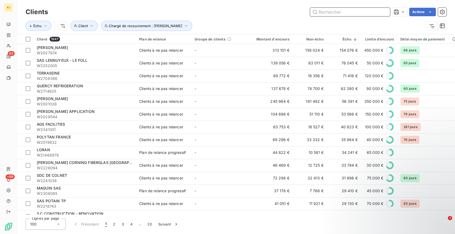
click at [329, 12] on input "text" at bounding box center [350, 12] width 80 height 9
paste input "W2264619"
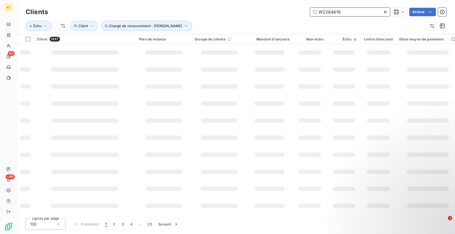
type input "W2264619"
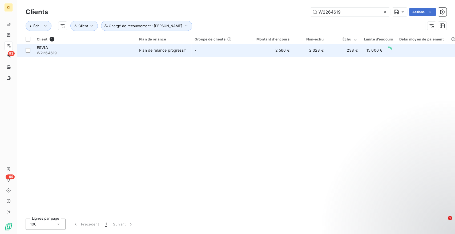
click at [158, 53] on div "Plan de relance progressif" at bounding box center [162, 50] width 47 height 5
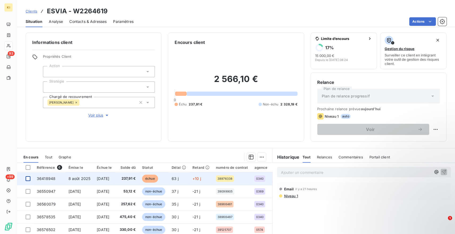
click at [30, 179] on div at bounding box center [28, 178] width 5 height 5
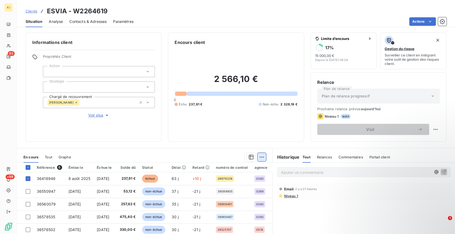
click at [260, 158] on html "KI 93 +99 Clients ESVIA - W2264619 Situation Analyse Contacts & Adresses Paramè…" at bounding box center [227, 117] width 455 height 234
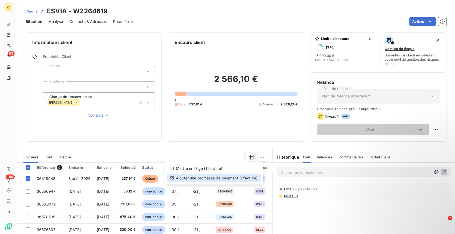
click at [211, 176] on div "Ajouter une promesse de paiement (1 facture)" at bounding box center [214, 178] width 94 height 9
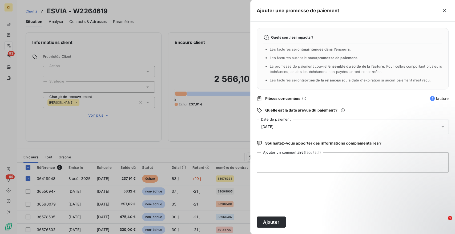
click at [272, 130] on div "[DATE]" at bounding box center [353, 126] width 192 height 15
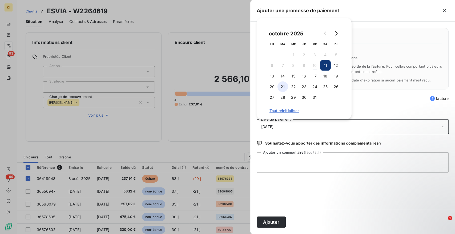
click at [279, 87] on button "21" at bounding box center [282, 87] width 11 height 11
click at [273, 87] on button "20" at bounding box center [272, 87] width 11 height 11
click at [272, 222] on button "Ajouter" at bounding box center [271, 222] width 29 height 11
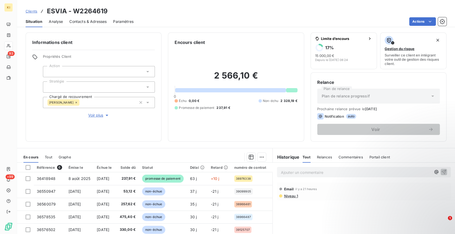
click at [297, 174] on p "Ajouter un commentaire ﻿" at bounding box center [356, 172] width 150 height 7
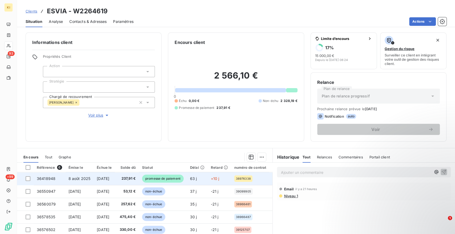
click at [136, 178] on span "237,91 €" at bounding box center [127, 178] width 18 height 5
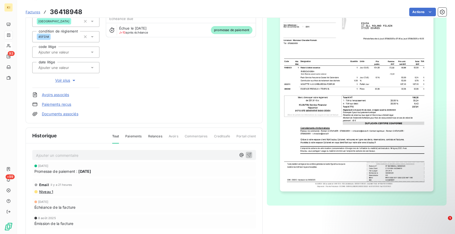
scroll to position [86, 0]
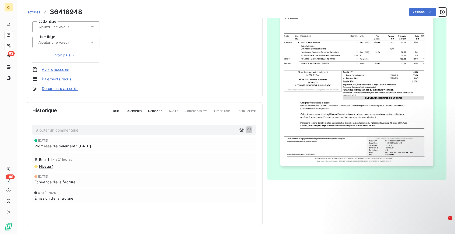
click at [97, 127] on p "Ajouter un commentaire ﻿" at bounding box center [136, 130] width 200 height 7
click at [246, 128] on icon "button" at bounding box center [248, 129] width 5 height 5
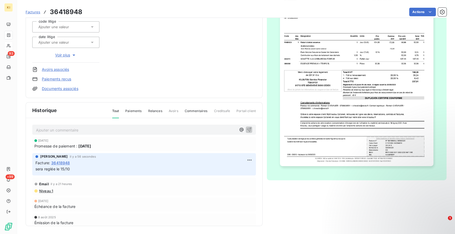
click at [29, 15] on div "Factures 36418948" at bounding box center [54, 12] width 57 height 10
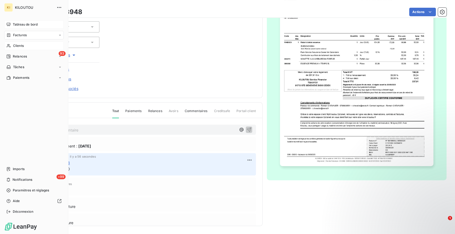
click at [17, 26] on span "Tableau de bord" at bounding box center [25, 24] width 25 height 5
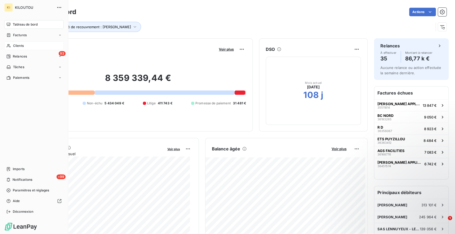
click at [19, 35] on span "Factures" at bounding box center [20, 35] width 14 height 5
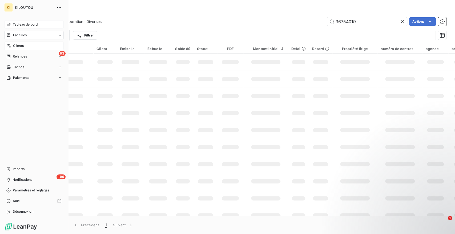
click at [25, 25] on span "Tableau de bord" at bounding box center [25, 24] width 25 height 5
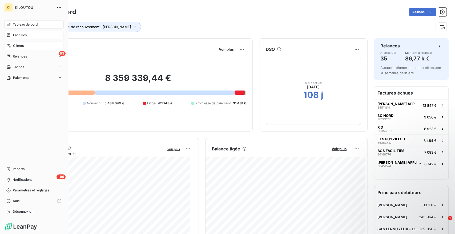
click at [23, 36] on span "Factures" at bounding box center [20, 35] width 14 height 5
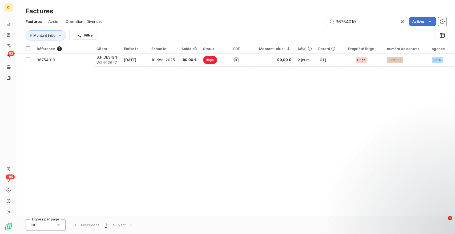
drag, startPoint x: 358, startPoint y: 22, endPoint x: 321, endPoint y: 25, distance: 36.9
click at [321, 25] on div "36754019 Actions" at bounding box center [277, 21] width 338 height 9
type input "35817427"
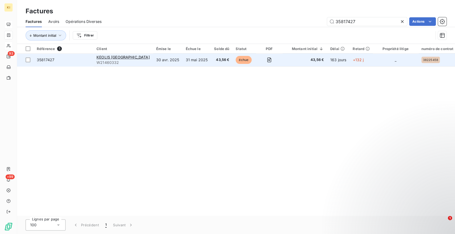
click at [185, 60] on td "31 mai 2025" at bounding box center [196, 60] width 29 height 13
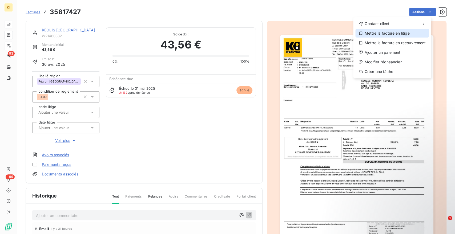
click at [390, 33] on div "Mettre la facture en litige" at bounding box center [392, 33] width 74 height 9
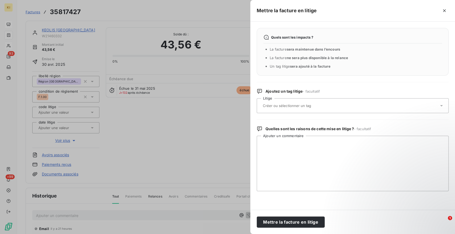
click at [273, 106] on input "text" at bounding box center [301, 105] width 78 height 5
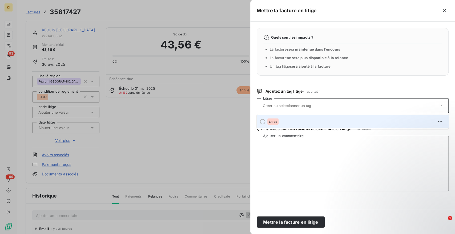
click at [262, 122] on div at bounding box center [262, 121] width 5 height 5
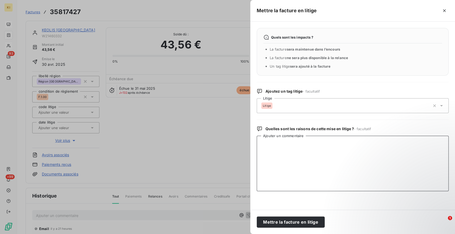
click at [266, 142] on textarea "Ajouter un commentaire" at bounding box center [353, 163] width 192 height 55
type textarea "autre fac en litige sur le contrat"
click at [280, 222] on button "Mettre la facture en litige" at bounding box center [291, 222] width 68 height 11
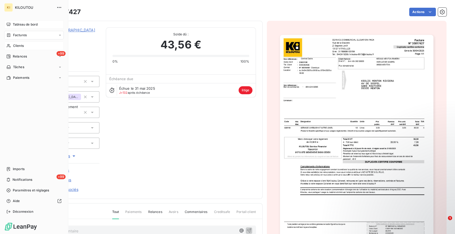
click at [22, 45] on span "Clients" at bounding box center [18, 45] width 11 height 5
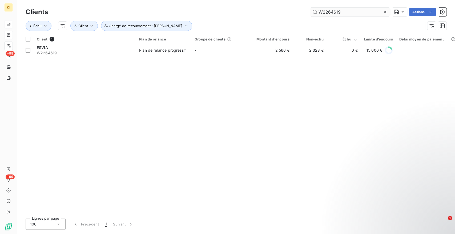
click at [381, 14] on input "W2264619" at bounding box center [350, 12] width 80 height 9
click at [385, 11] on icon at bounding box center [384, 11] width 5 height 5
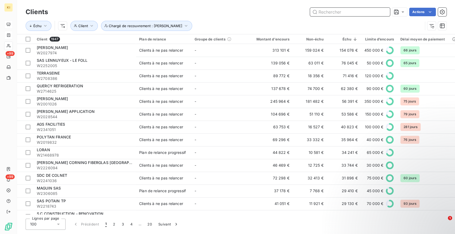
click at [371, 8] on input "text" at bounding box center [350, 12] width 80 height 9
paste input "W2870123"
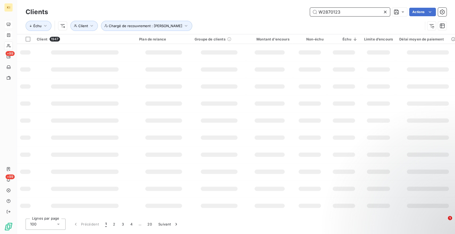
type input "W2870123"
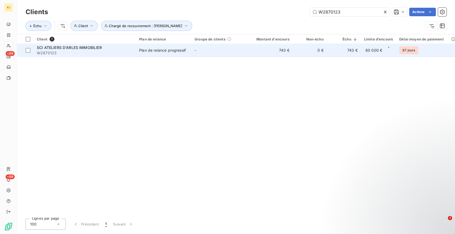
click at [74, 48] on span "SCI ATELIERS D'ARLES IMMOBILIER" at bounding box center [69, 47] width 65 height 5
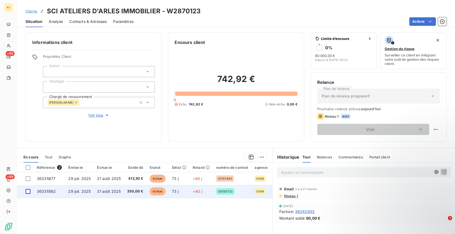
click at [28, 191] on div at bounding box center [28, 191] width 5 height 5
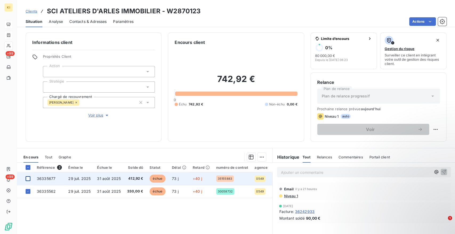
click at [28, 179] on div at bounding box center [28, 178] width 5 height 5
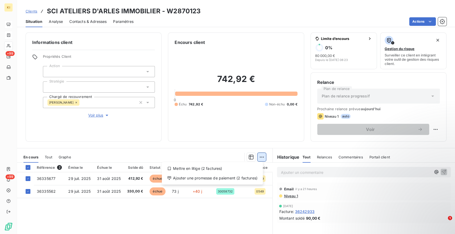
click at [257, 156] on html "KI +99 +99 Clients SCI ATELIERS D'ARLES IMMOBILIER - W2870123 Situation Analyse…" at bounding box center [227, 117] width 455 height 234
click at [204, 168] on div "Mettre en litige (2 factures)" at bounding box center [212, 168] width 97 height 9
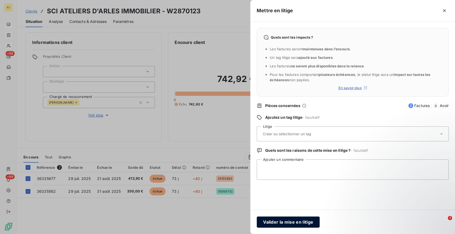
click at [280, 225] on button "Valider la mise en litige" at bounding box center [288, 222] width 63 height 11
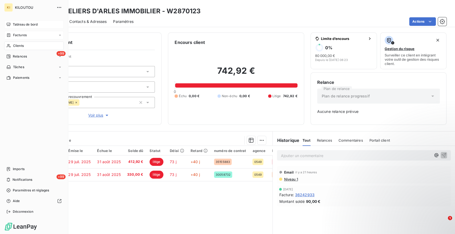
click at [26, 46] on div "Clients" at bounding box center [33, 46] width 59 height 9
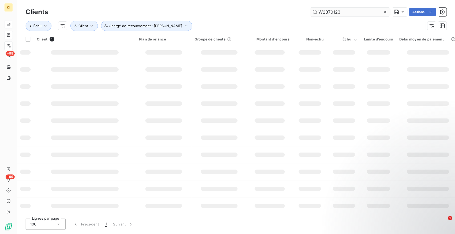
click at [383, 15] on div at bounding box center [385, 12] width 7 height 9
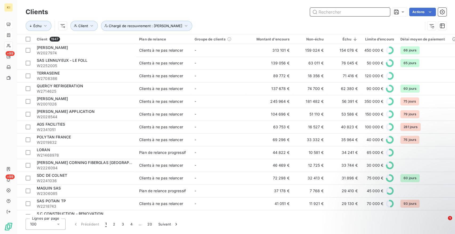
click at [377, 10] on input "text" at bounding box center [350, 12] width 80 height 9
paste input "W2051429"
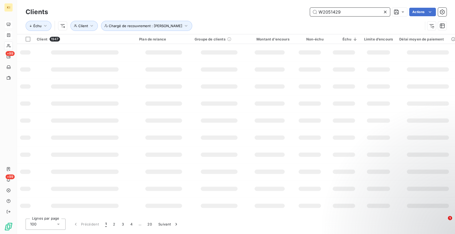
type input "W2051429"
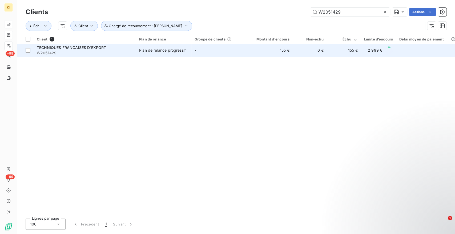
click at [126, 54] on span "W2051429" at bounding box center [85, 52] width 96 height 5
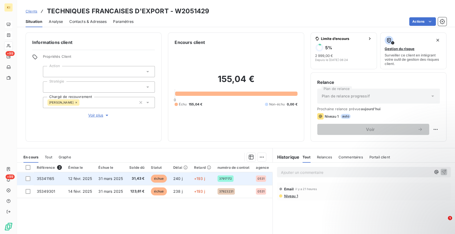
click at [27, 180] on div at bounding box center [28, 178] width 5 height 5
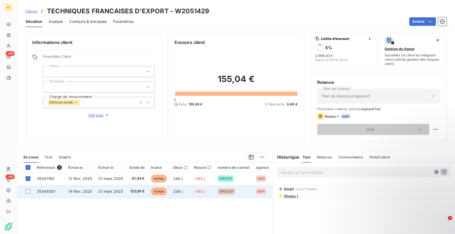
click at [31, 191] on td at bounding box center [25, 191] width 17 height 13
click at [29, 193] on div at bounding box center [28, 191] width 5 height 5
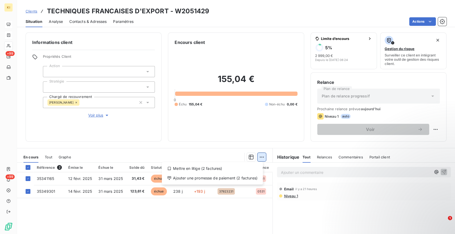
click at [256, 159] on html "KI +99 +99 Clients TECHNIQUES FRANCAISES D'EXPORT - W2051429 Situation Analyse …" at bounding box center [227, 117] width 455 height 234
click at [204, 169] on div "Mettre en litige (2 factures)" at bounding box center [212, 168] width 97 height 9
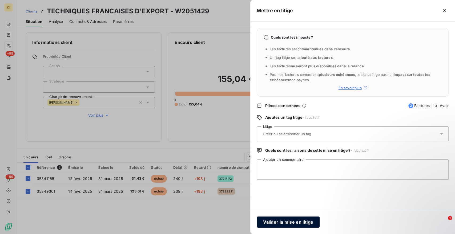
click at [294, 220] on button "Valider la mise en litige" at bounding box center [288, 222] width 63 height 11
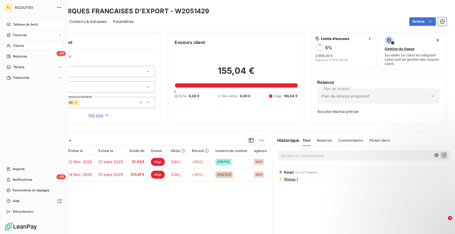
click at [22, 45] on span "Clients" at bounding box center [18, 45] width 11 height 5
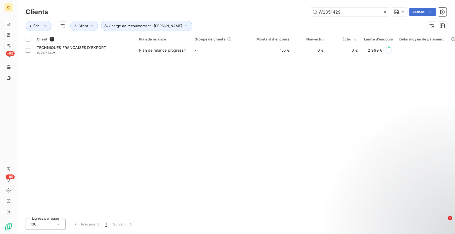
click at [383, 12] on icon at bounding box center [384, 11] width 5 height 5
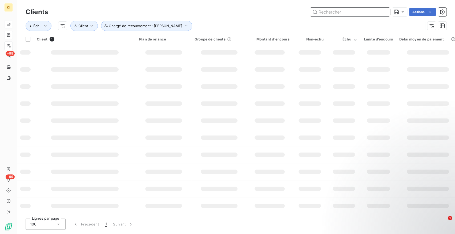
click at [349, 12] on input "text" at bounding box center [350, 12] width 80 height 9
click at [329, 10] on input "text" at bounding box center [350, 12] width 80 height 9
paste input "W2034662"
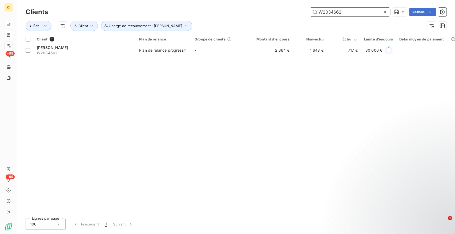
type input "W2034662"
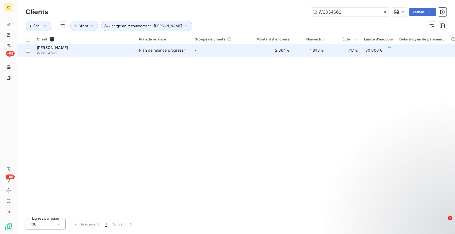
click at [154, 50] on div "Plan de relance progressif" at bounding box center [162, 50] width 47 height 5
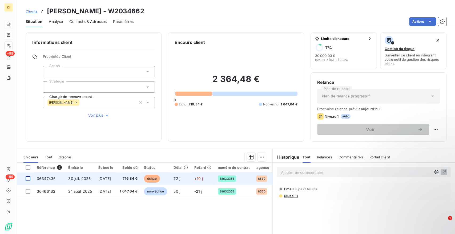
click at [28, 180] on div at bounding box center [28, 178] width 5 height 5
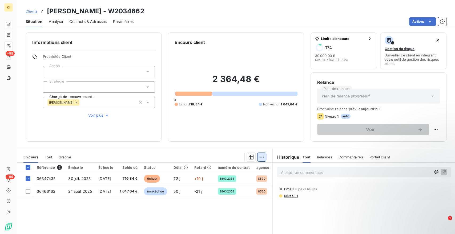
click at [259, 154] on html "KI +99 +99 Clients [PERSON_NAME] - W2034662 Situation Analyse Contacts & Adress…" at bounding box center [227, 117] width 455 height 234
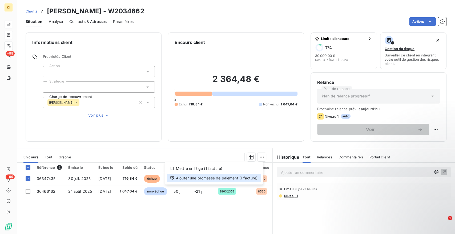
click at [225, 178] on div "Ajouter une promesse de paiement (1 facture)" at bounding box center [214, 178] width 94 height 9
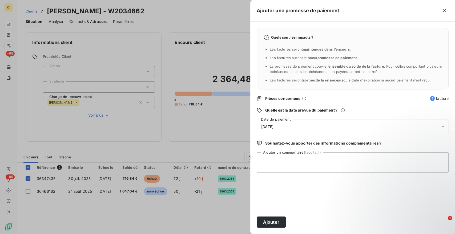
click at [273, 126] on span "[DATE]" at bounding box center [267, 127] width 12 height 4
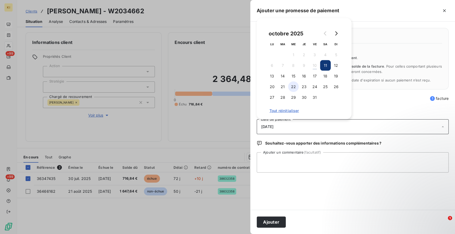
click at [296, 88] on button "22" at bounding box center [293, 87] width 11 height 11
click at [271, 224] on button "Ajouter" at bounding box center [271, 222] width 29 height 11
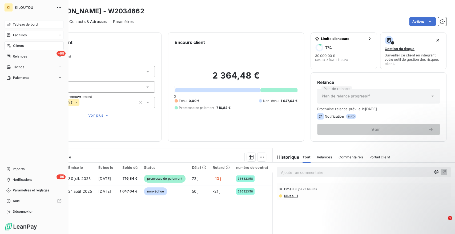
drag, startPoint x: 23, startPoint y: 45, endPoint x: 29, endPoint y: 46, distance: 5.5
click at [23, 45] on span "Clients" at bounding box center [18, 45] width 11 height 5
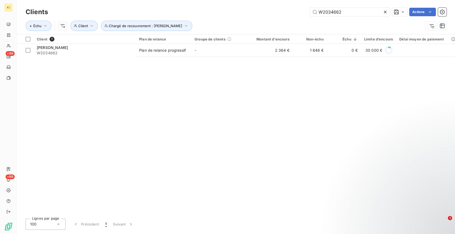
click at [386, 14] on icon at bounding box center [384, 11] width 5 height 5
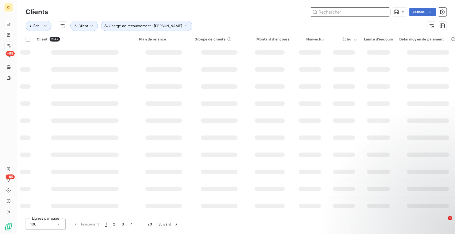
click at [364, 14] on input "text" at bounding box center [350, 12] width 80 height 9
click at [362, 14] on input "text" at bounding box center [350, 12] width 80 height 9
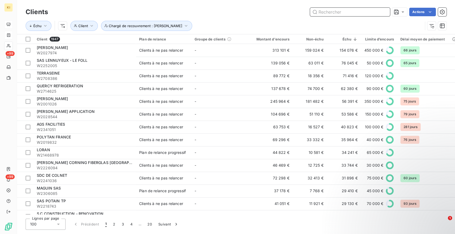
paste input "W2088811"
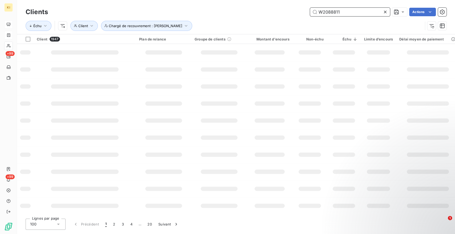
type input "W2088811"
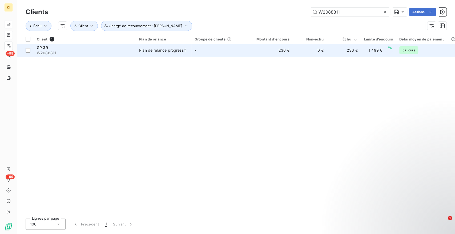
click at [164, 53] on div "Plan de relance progressif" at bounding box center [162, 50] width 47 height 5
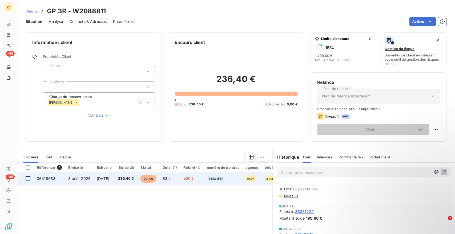
click at [27, 179] on div at bounding box center [28, 178] width 5 height 5
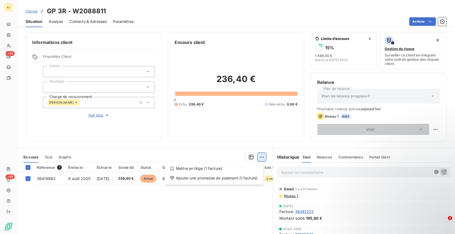
click at [259, 159] on html "KI +99 +99 Clients GP 3R - W2088811 Situation Analyse Contacts & Adresses Param…" at bounding box center [227, 117] width 455 height 234
click at [225, 168] on div "Mettre en litige (1 facture)" at bounding box center [214, 168] width 94 height 9
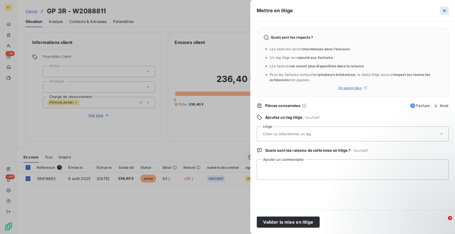
click at [441, 12] on button "button" at bounding box center [444, 10] width 9 height 9
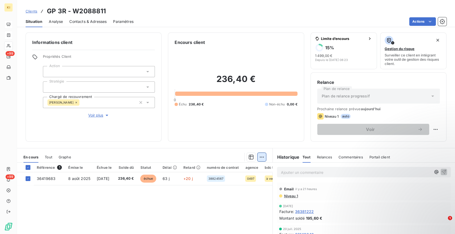
click at [258, 157] on html "KI +99 +99 Clients GP 3R - W2088811 Situation Analyse Contacts & Adresses Param…" at bounding box center [227, 117] width 455 height 234
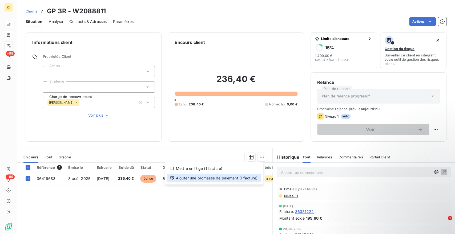
click at [209, 177] on div "Ajouter une promesse de paiement (1 facture)" at bounding box center [214, 178] width 94 height 9
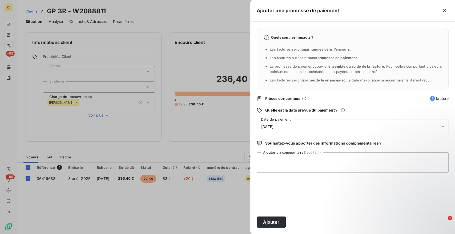
click at [276, 123] on div "[DATE]" at bounding box center [353, 126] width 192 height 15
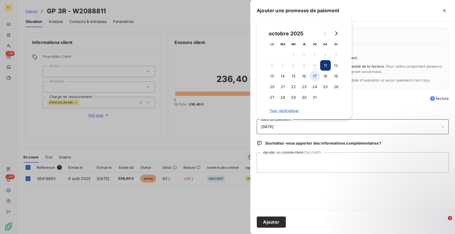
click at [317, 76] on button "17" at bounding box center [314, 76] width 11 height 11
click at [274, 222] on button "Ajouter" at bounding box center [271, 222] width 29 height 11
